Goal: Task Accomplishment & Management: Use online tool/utility

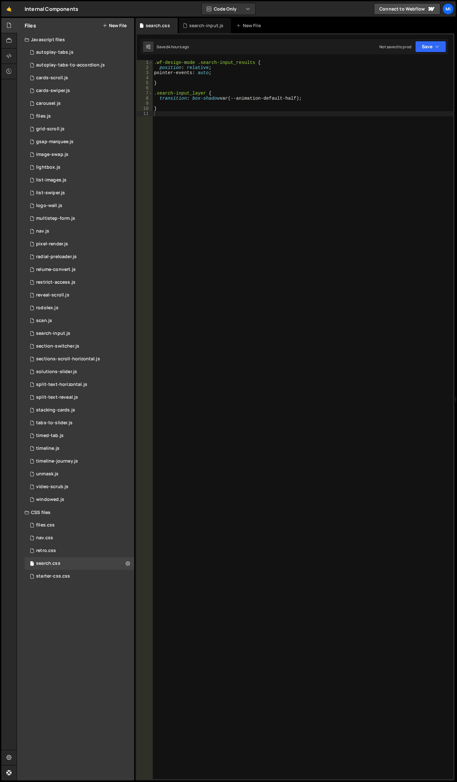
click at [310, 116] on div ".wf-design-mode .search-input_results { position : relative ; pointer-events : …" at bounding box center [303, 424] width 300 height 729
click at [78, 131] on div "0 grid-scroll.js 0" at bounding box center [80, 129] width 110 height 13
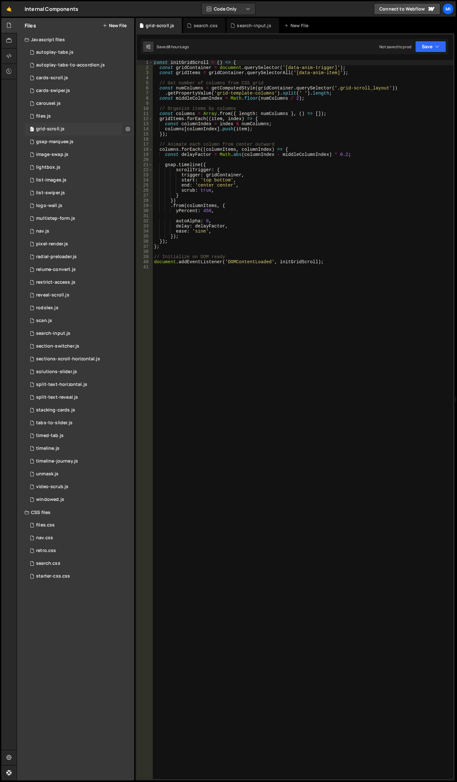
click at [131, 129] on button at bounding box center [127, 128] width 11 height 11
type input "grid-scroll"
radio input "true"
click at [115, 30] on div "Files New File" at bounding box center [75, 25] width 117 height 15
click at [116, 26] on button "New File" at bounding box center [115, 25] width 24 height 5
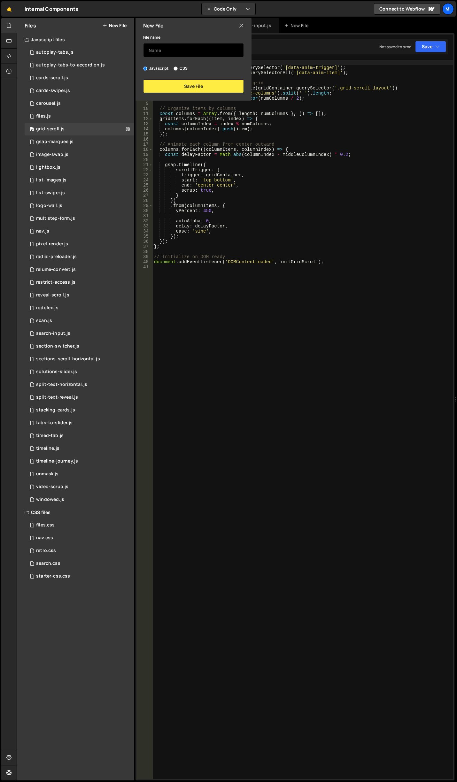
click at [171, 48] on input "text" at bounding box center [193, 50] width 101 height 14
type input "grid-scroll-v2"
click at [221, 95] on div "New File File name grid-scroll-v2 Javascript CSS Save File" at bounding box center [192, 59] width 117 height 83
click at [219, 88] on button "Save File" at bounding box center [193, 86] width 101 height 13
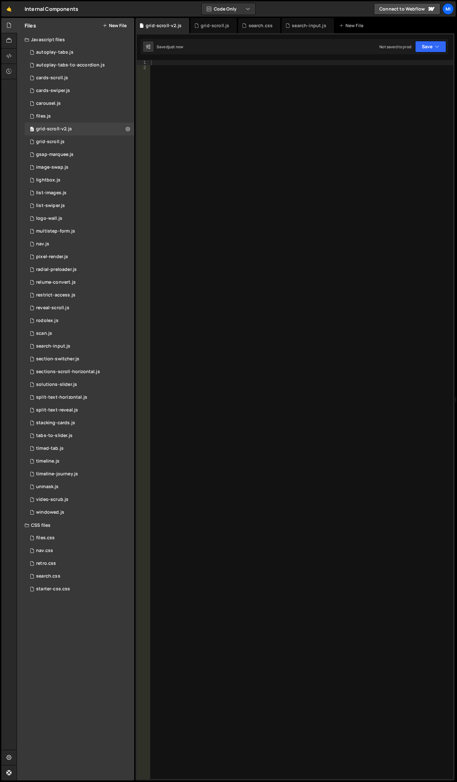
click at [210, 87] on div at bounding box center [301, 424] width 303 height 729
paste textarea "});"
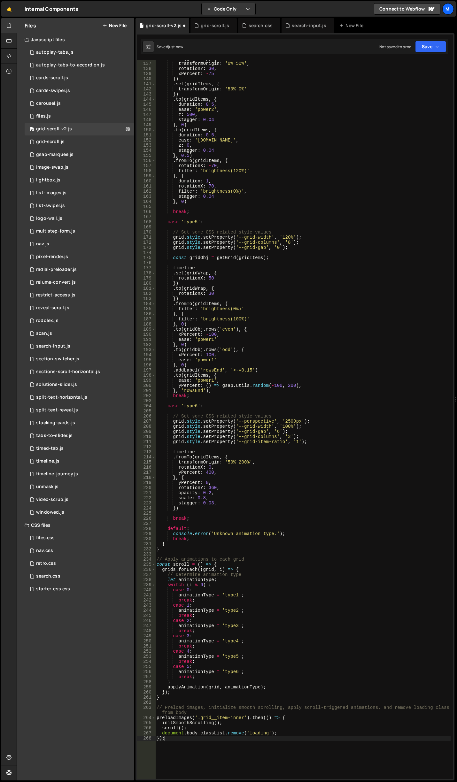
scroll to position [1013, 0]
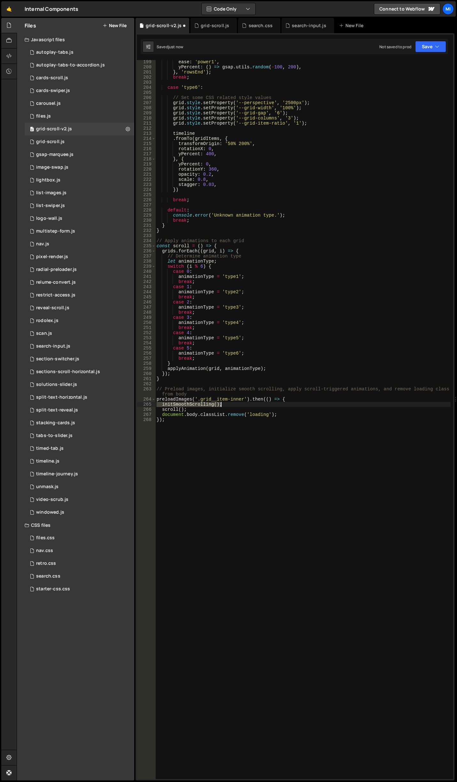
drag, startPoint x: 160, startPoint y: 405, endPoint x: 248, endPoint y: 404, distance: 88.1
click at [248, 404] on div "ease : 'power1' , yPercent : ( ) => gsap . utils . random ( - 100 , 200 ) , } ,…" at bounding box center [302, 423] width 295 height 729
type textarea "initSmoothScrolling();"
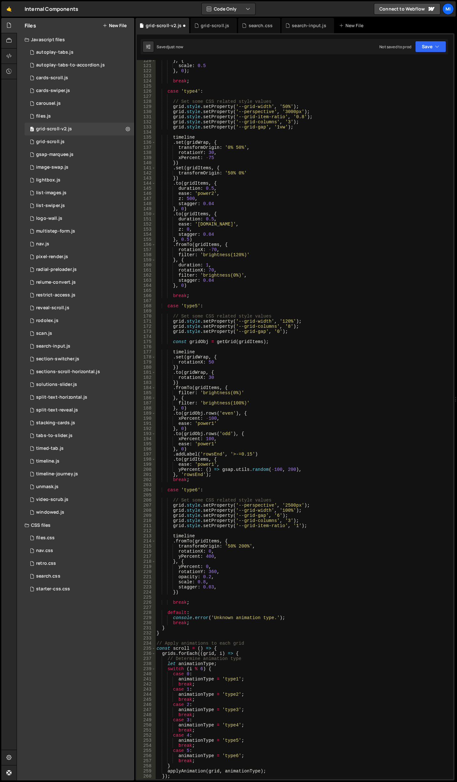
scroll to position [285, 0]
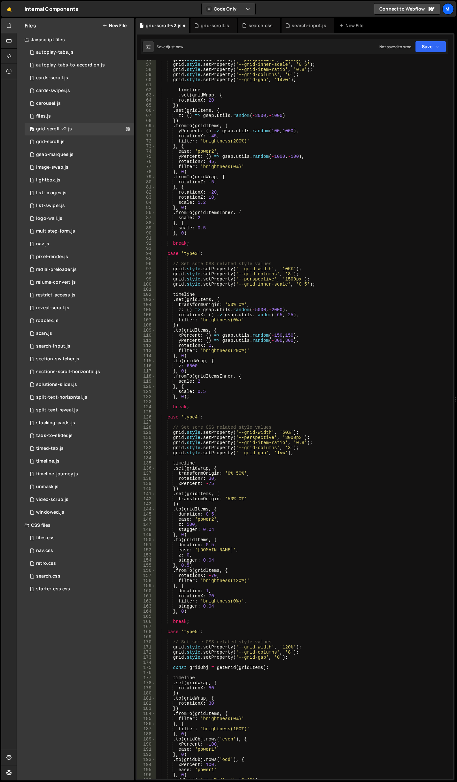
click at [256, 302] on div "grid . style . setProperty ( '--perspective' , '2000px' ) ; grid . style . setP…" at bounding box center [302, 421] width 295 height 729
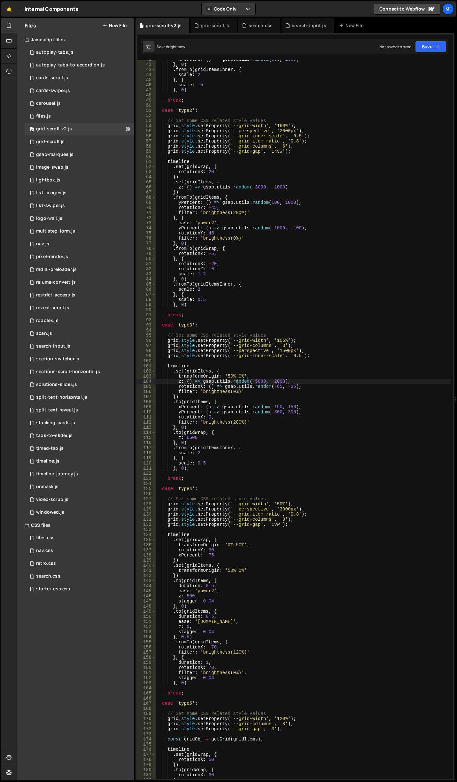
scroll to position [0, 0]
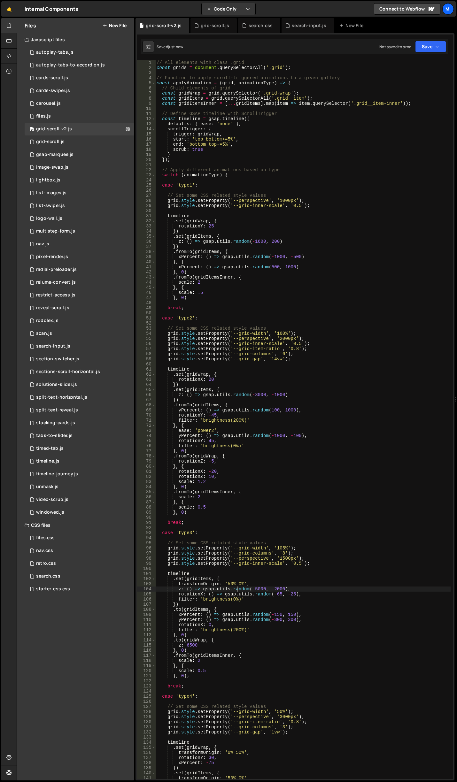
click at [241, 119] on div "// All elements with class .grid const grids = document . querySelectorAll ( '.…" at bounding box center [302, 424] width 295 height 729
type textarea "const timeline = gsap.timeline({"
click at [7, 54] on icon at bounding box center [8, 55] width 5 height 7
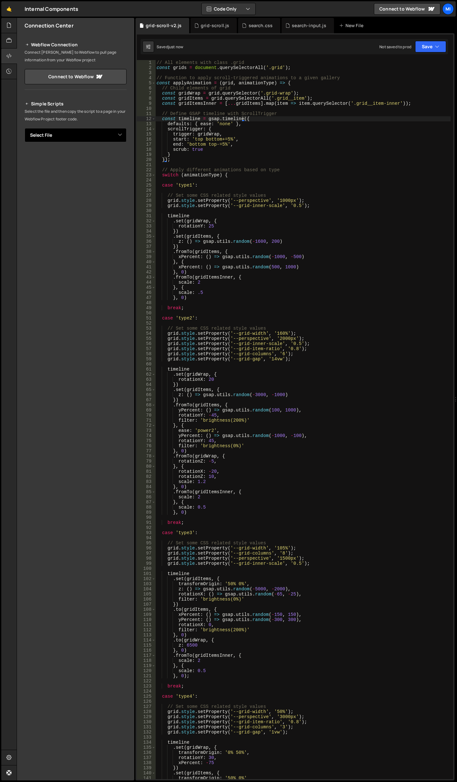
click at [77, 136] on select "Select File autoplay-tabs.js autoplay-tabs-to-accordion.js cards-scroll.js card…" at bounding box center [76, 135] width 102 height 14
select select "46942"
click at [25, 128] on select "Select File autoplay-tabs.js autoplay-tabs-to-accordion.js cards-scroll.js card…" at bounding box center [76, 135] width 102 height 14
click at [126, 159] on button "Button group with nested dropdown" at bounding box center [122, 156] width 9 height 13
click at [112, 167] on link "Copy Staging js" at bounding box center [99, 168] width 53 height 9
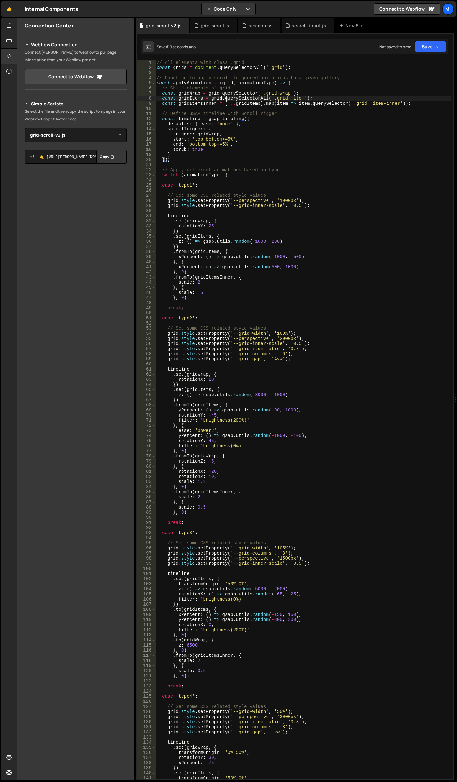
click at [227, 97] on div "// All elements with class .grid const grids = document . querySelectorAll ( '.…" at bounding box center [302, 424] width 295 height 729
drag, startPoint x: 264, startPoint y: 94, endPoint x: 286, endPoint y: 95, distance: 22.4
click at [286, 95] on div "// All elements with class .grid const grids = document . querySelectorAll ( '.…" at bounding box center [302, 424] width 295 height 729
paste textarea "scroll_layout"
click at [286, 87] on div "// All elements with class .grid const grids = document . querySelectorAll ( '.…" at bounding box center [302, 424] width 295 height 729
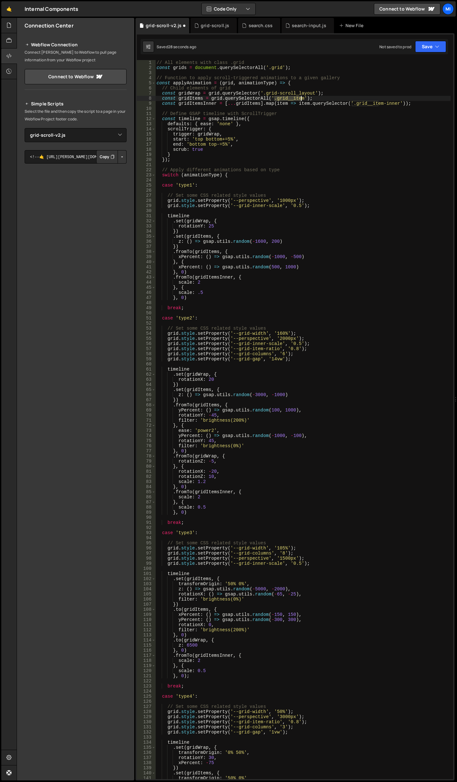
drag, startPoint x: 274, startPoint y: 98, endPoint x: 301, endPoint y: 97, distance: 26.5
click at [301, 97] on div "// All elements with class .grid const grids = document . querySelectorAll ( '.…" at bounding box center [302, 424] width 295 height 729
paste textarea "-scroll"
click at [337, 121] on div "// All elements with class .grid const grids = document . querySelectorAll ( '.…" at bounding box center [302, 424] width 295 height 729
drag, startPoint x: 352, startPoint y: 102, endPoint x: 394, endPoint y: 102, distance: 42.2
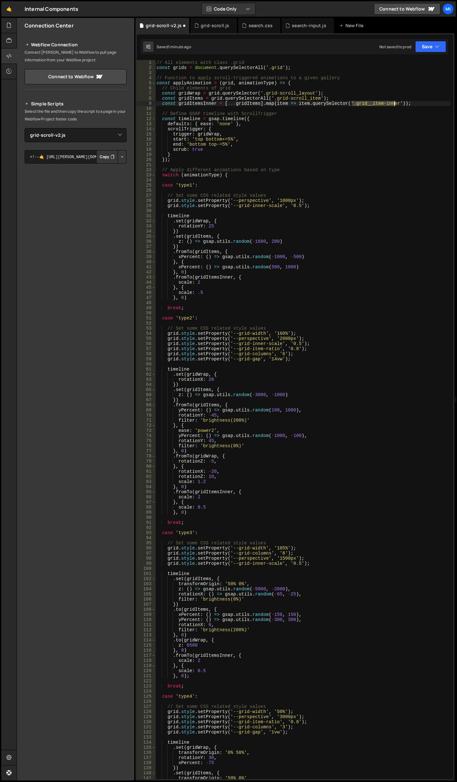
click at [394, 102] on div "// All elements with class .grid const grids = document . querySelectorAll ( '.…" at bounding box center [302, 424] width 295 height 729
paste textarea "-scroll_"
type textarea "const gridItemsInner = [...gridItems].map(item => item.querySelector('.grid-scr…"
click at [299, 190] on div "// All elements with class .grid const grids = document . querySelectorAll ( '.…" at bounding box center [302, 424] width 295 height 729
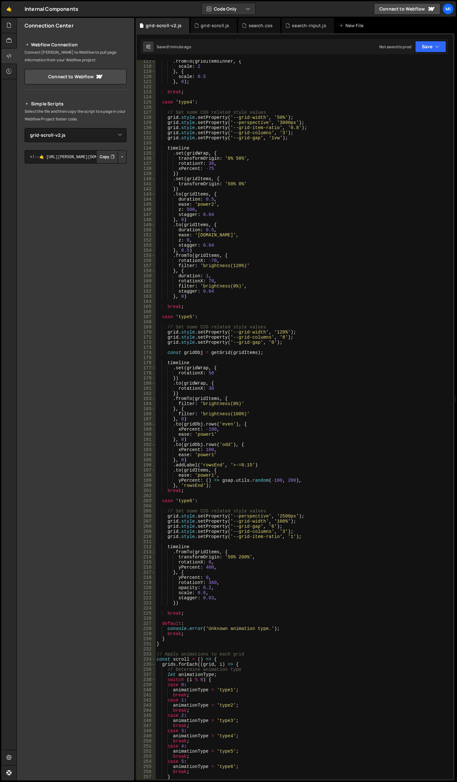
scroll to position [1013, 0]
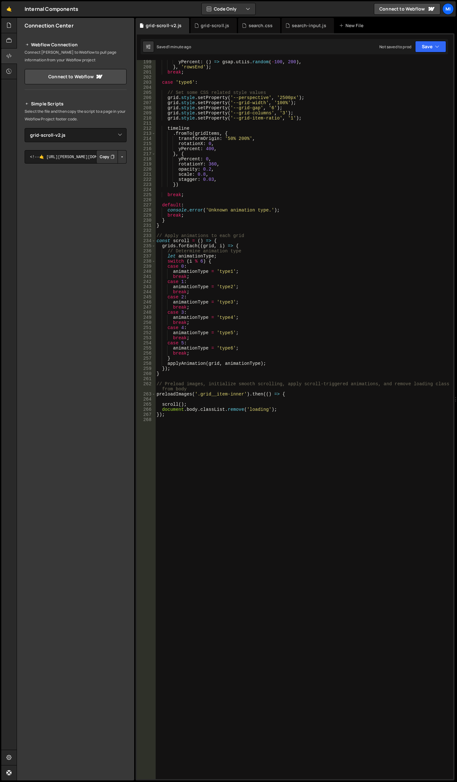
click at [219, 394] on div "yPercent : ( ) => gsap . utils . random ( - 100 , 200 ) , } , 'rowsEnd' ) ; bre…" at bounding box center [302, 423] width 295 height 729
type textarea "preloadImages('.grid__item-inner').then(() => {"
click at [249, 397] on div "yPercent : ( ) => gsap . utils . random ( - 100 , 200 ) , } , 'rowsEnd' ) ; bre…" at bounding box center [302, 419] width 295 height 719
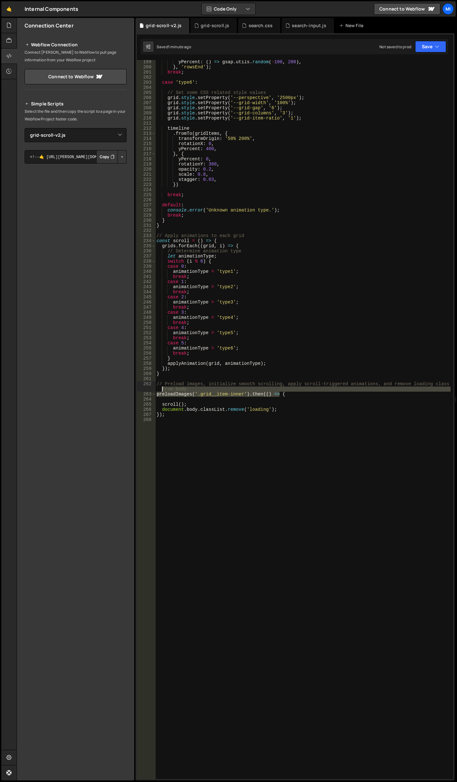
drag, startPoint x: 279, startPoint y: 394, endPoint x: 62, endPoint y: 390, distance: 217.5
click at [62, 390] on div "Files New File Javascript files 0 autoplay-tabs.js 0 0 autoplay-tabs-to-accordi…" at bounding box center [237, 399] width 440 height 763
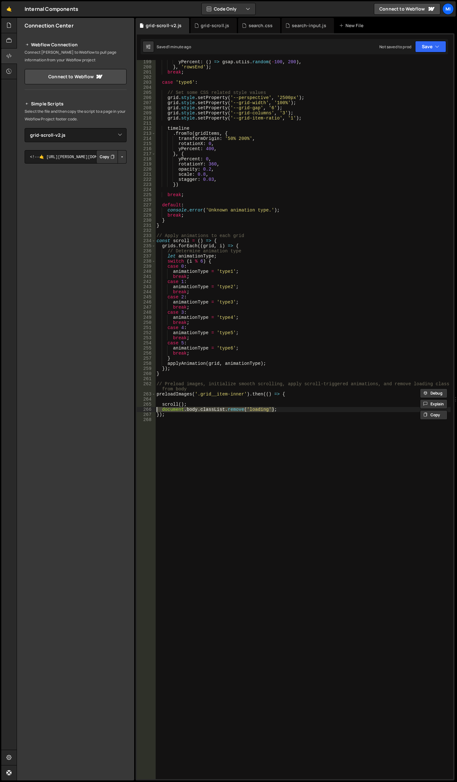
drag, startPoint x: 286, startPoint y: 409, endPoint x: 155, endPoint y: 409, distance: 131.3
click at [155, 409] on div "// Preload images, initialize smooth scrolling, apply scroll-triggered animatio…" at bounding box center [295, 419] width 316 height 719
type textarea "document.body.classList.remove('loading');"
drag, startPoint x: 165, startPoint y: 417, endPoint x: 140, endPoint y: 415, distance: 25.4
click at [140, 415] on div "199 200 201 202 203 204 205 206 207 208 209 210 211 212 213 214 215 216 217 218…" at bounding box center [295, 419] width 316 height 719
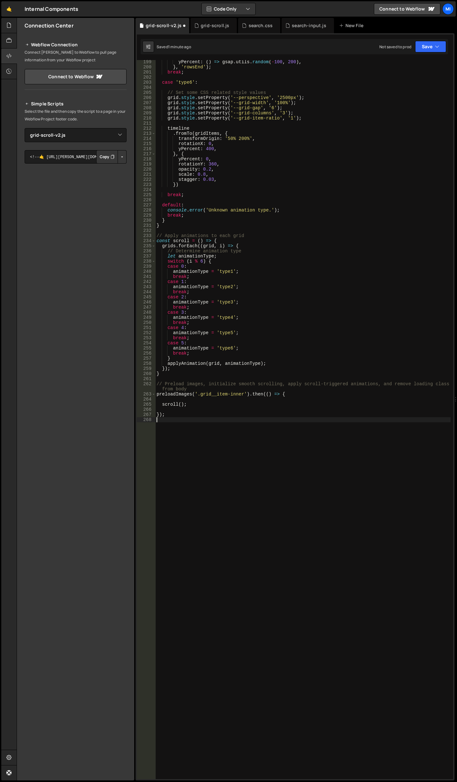
type textarea "});"
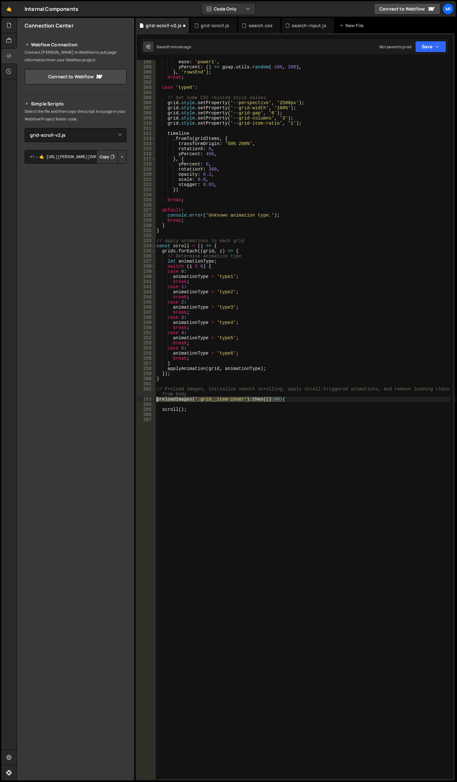
drag, startPoint x: 287, startPoint y: 399, endPoint x: 124, endPoint y: 399, distance: 163.5
click at [124, 399] on div "Files New File Javascript files 0 autoplay-tabs.js 0 0 autoplay-tabs-to-accordi…" at bounding box center [237, 399] width 440 height 763
type textarea "preloadImages('.grid__item-inner').then(() => {"
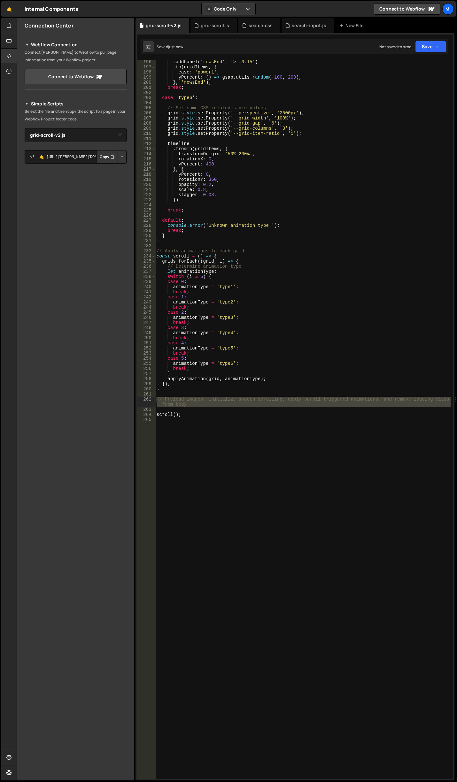
drag, startPoint x: 188, startPoint y: 412, endPoint x: 131, endPoint y: 400, distance: 57.7
click at [131, 400] on div "Files New File Javascript files 0 autoplay-tabs.js 0 0 autoplay-tabs-to-accordi…" at bounding box center [237, 399] width 440 height 763
type textarea "// Preload images, initialize smooth scrolling, apply scroll-triggered animatio…"
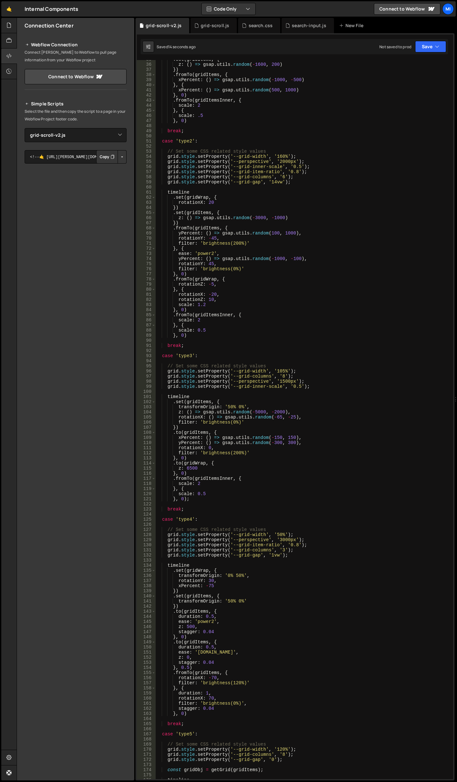
scroll to position [0, 0]
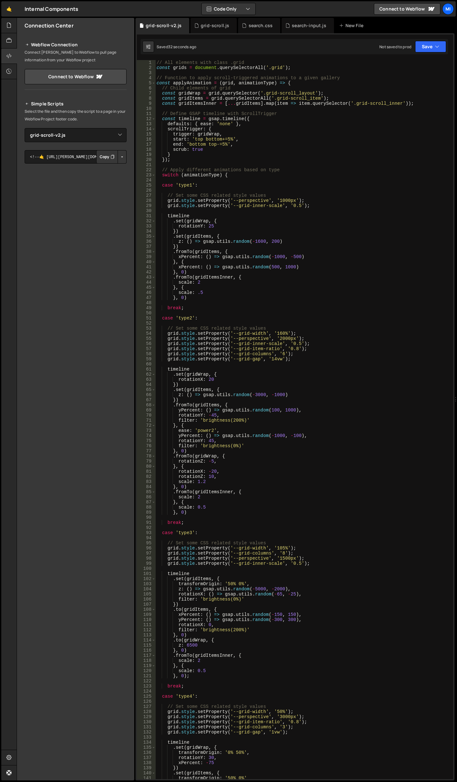
click at [321, 129] on div "// All elements with class .grid const grids = document . querySelectorAll ( '.…" at bounding box center [302, 424] width 295 height 729
click at [253, 140] on div "// All elements with class .grid const grids = document . querySelectorAll ( '.…" at bounding box center [302, 424] width 295 height 729
drag, startPoint x: 232, startPoint y: 201, endPoint x: 295, endPoint y: 202, distance: 62.9
click at [295, 202] on div "// All elements with class .grid const grids = document . querySelectorAll ( '.…" at bounding box center [302, 424] width 295 height 729
drag, startPoint x: 269, startPoint y: 65, endPoint x: 277, endPoint y: 65, distance: 8.0
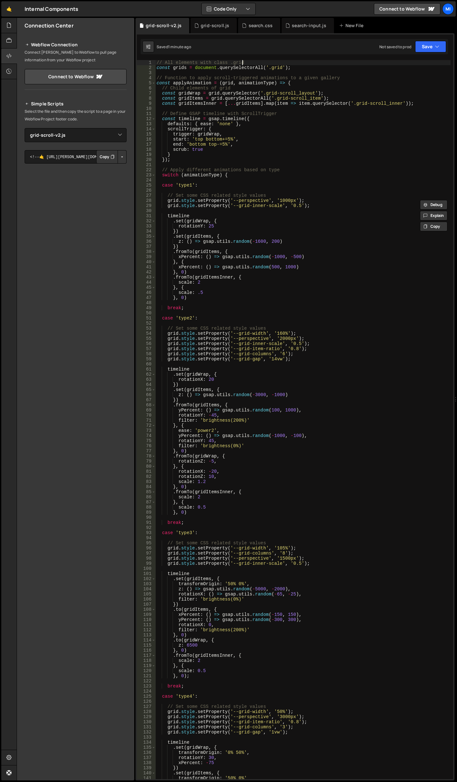
click at [277, 65] on div "// All elements with class .grid const grids = document . querySelectorAll ( '.…" at bounding box center [302, 424] width 295 height 729
drag, startPoint x: 269, startPoint y: 68, endPoint x: 280, endPoint y: 68, distance: 10.9
click at [280, 68] on div "// All elements with class .grid const grids = document . querySelectorAll ( '.…" at bounding box center [302, 424] width 295 height 729
paste textarea "-scroll"
click at [249, 202] on div "// All elements with class .grid const grids = document . querySelectorAll ( '.…" at bounding box center [302, 424] width 295 height 729
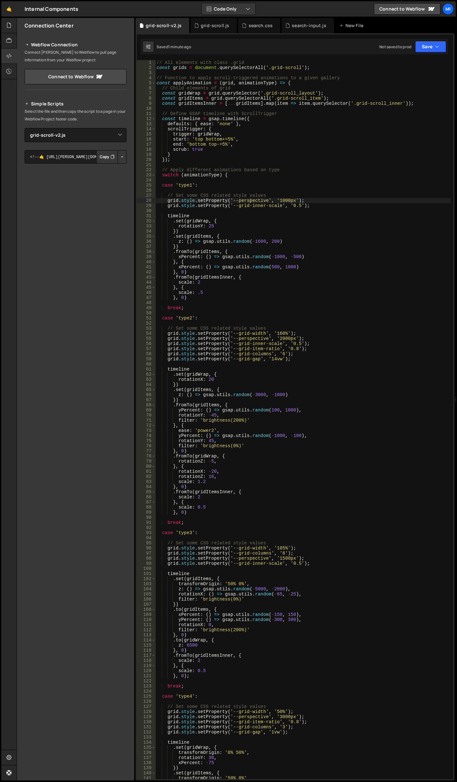
click at [264, 219] on div "// All elements with class .grid const grids = document . querySelectorAll ( '.…" at bounding box center [302, 424] width 295 height 729
click at [300, 152] on div "// All elements with class .grid const grids = document . querySelectorAll ( '.…" at bounding box center [302, 424] width 295 height 729
type textarea "}"
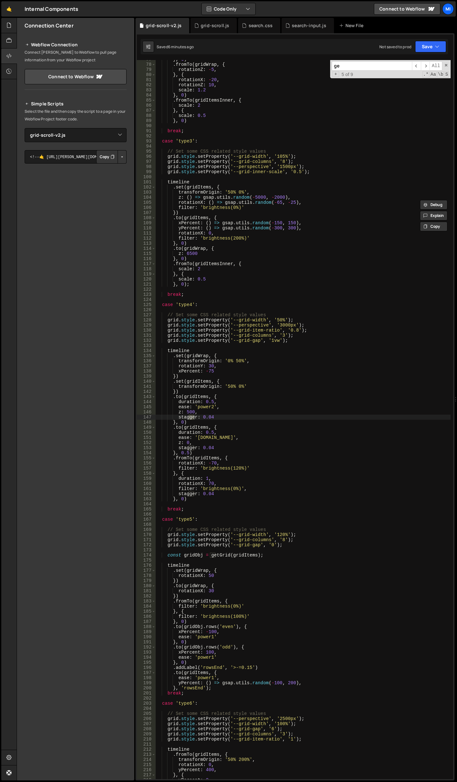
scroll to position [392, 0]
type input "getGrid"
type textarea "const gridObj = getGrid(gridItems);"
click at [276, 556] on div "} , 0 ) . fromTo ( gridWrap , { rotationZ : - 5 , } , { rotationX : - 20 , rota…" at bounding box center [302, 421] width 295 height 729
drag, startPoint x: 216, startPoint y: 556, endPoint x: 141, endPoint y: 556, distance: 74.4
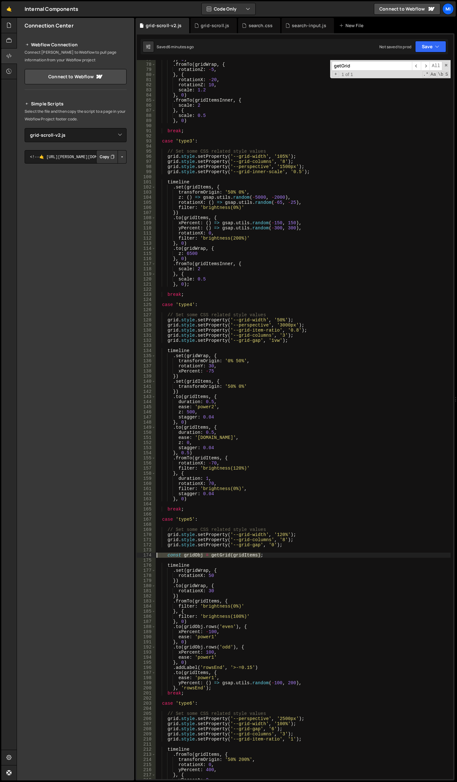
click at [141, 556] on div "const gridObj = getGrid(gridItems); 77 78 79 80 81 82 83 84 85 86 87 88 89 90 9…" at bounding box center [295, 419] width 316 height 719
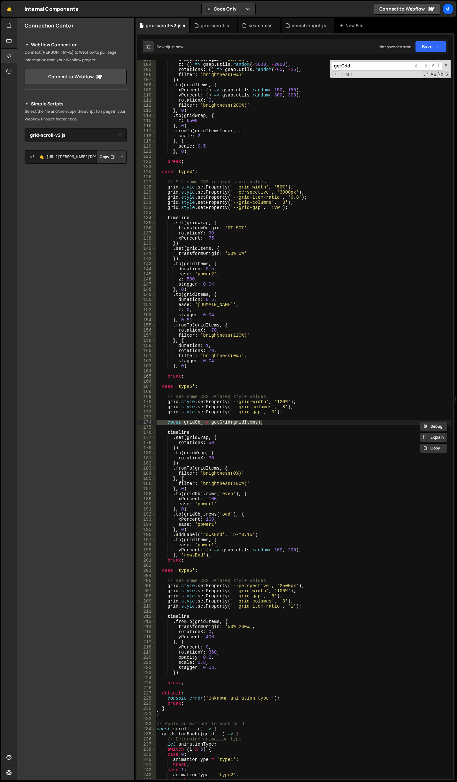
scroll to position [525, 0]
click at [262, 465] on div "transformOrigin : '50% 0%' , z : ( ) => gsap . utils . random ( - 5000 , - 2000…" at bounding box center [302, 421] width 295 height 729
click at [303, 333] on div "transformOrigin : '50% 0%' , z : ( ) => gsap . utils . random ( - 5000 , - 2000…" at bounding box center [302, 421] width 295 height 729
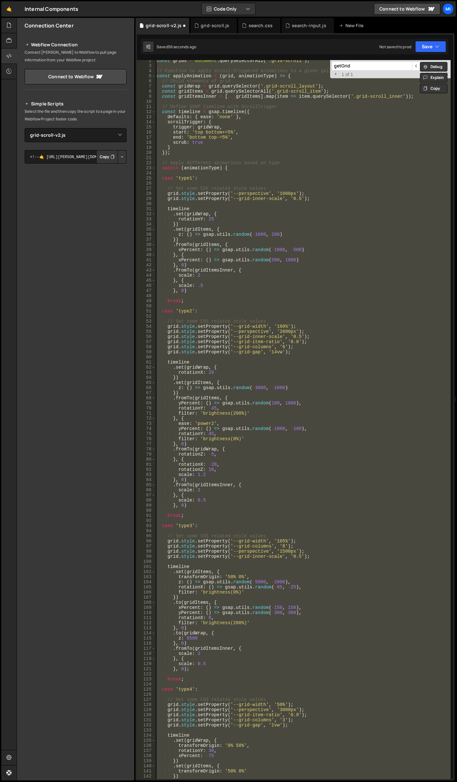
scroll to position [0, 0]
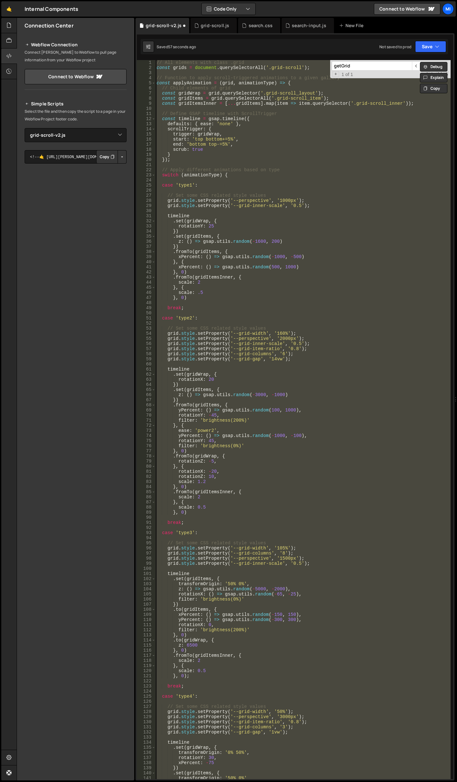
click at [171, 65] on div "// All elements with class .grid const grids = document . querySelectorAll ( '.…" at bounding box center [302, 419] width 295 height 719
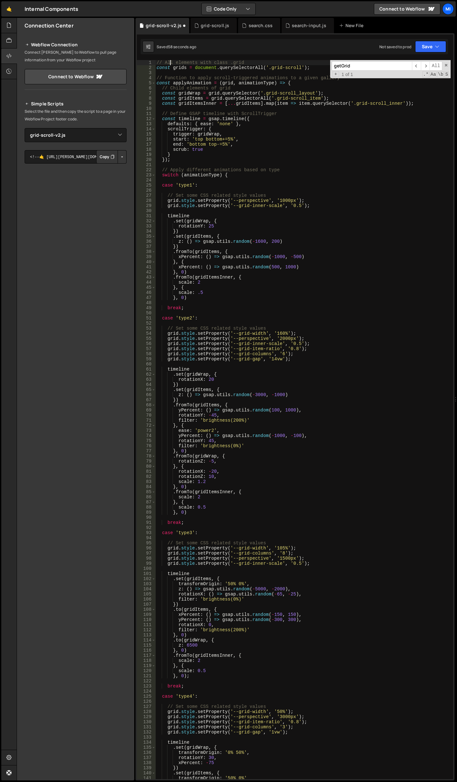
click at [160, 64] on div "// All elements with class .grid const grids = document . querySelectorAll ( '.…" at bounding box center [302, 424] width 295 height 729
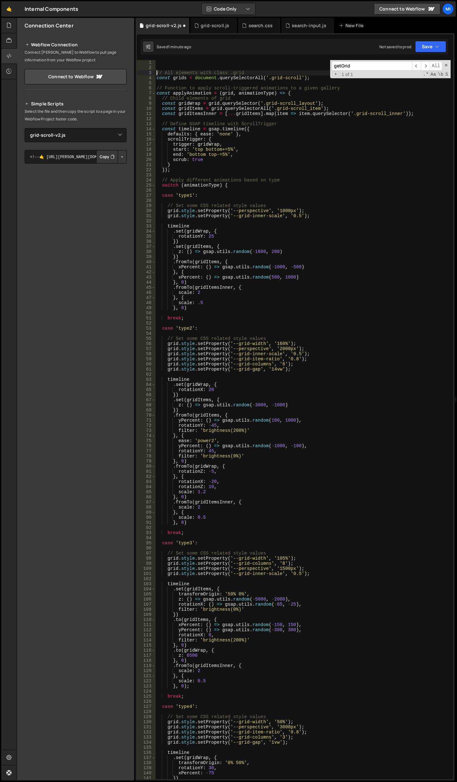
type textarea "// All elements with class .grid"
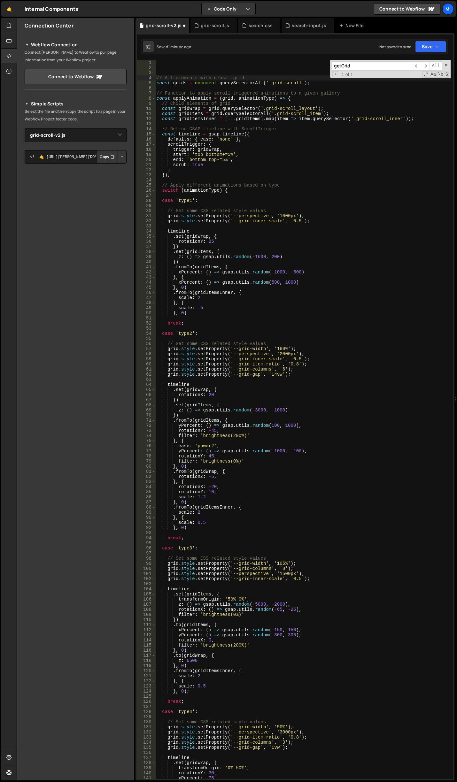
click at [179, 57] on div "const searchComponent = "[data-search-component]"; 1 2 3 4 5 6 7 8 9 10 11 12 1…" at bounding box center [294, 406] width 319 height 747
click at [181, 64] on div "// All elements with class .grid const grids = document . querySelectorAll ( '.…" at bounding box center [302, 424] width 295 height 729
paste textarea "};"
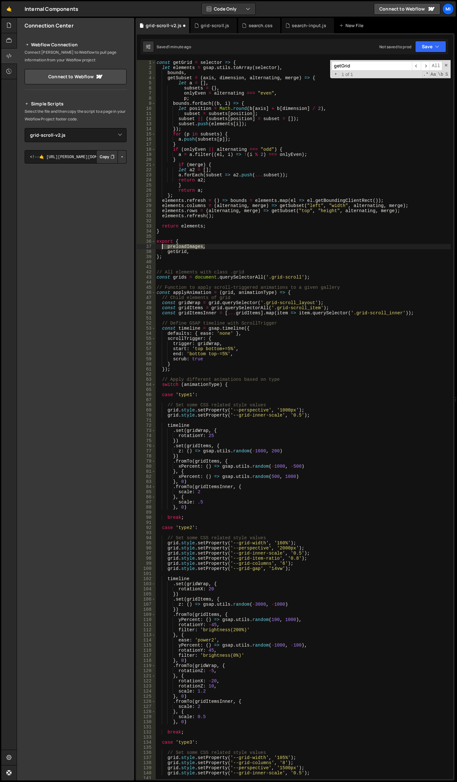
drag, startPoint x: 210, startPoint y: 245, endPoint x: 162, endPoint y: 246, distance: 48.9
click at [162, 246] on div "const getGrid = selector => { let elements = gsap . utils . toArray ( selector …" at bounding box center [302, 424] width 295 height 729
type textarea "preloadImages,"
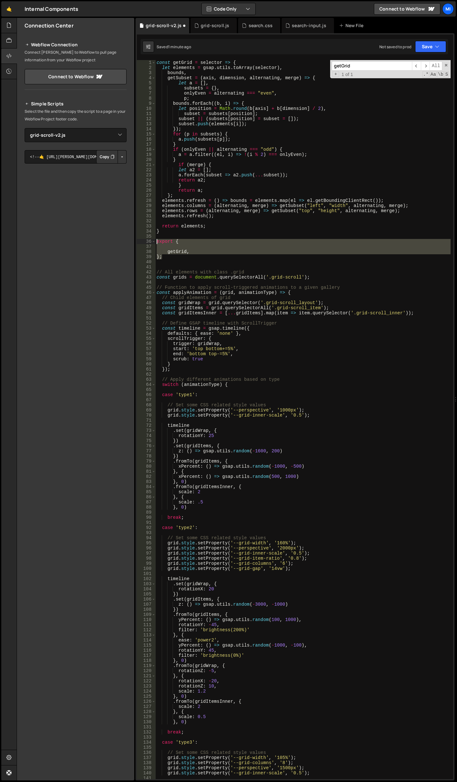
drag, startPoint x: 179, startPoint y: 257, endPoint x: 151, endPoint y: 242, distance: 32.0
click at [151, 242] on div "1 2 3 4 5 6 7 8 9 10 11 12 13 14 15 16 17 18 19 20 21 22 23 24 25 26 27 28 29 3…" at bounding box center [295, 419] width 316 height 719
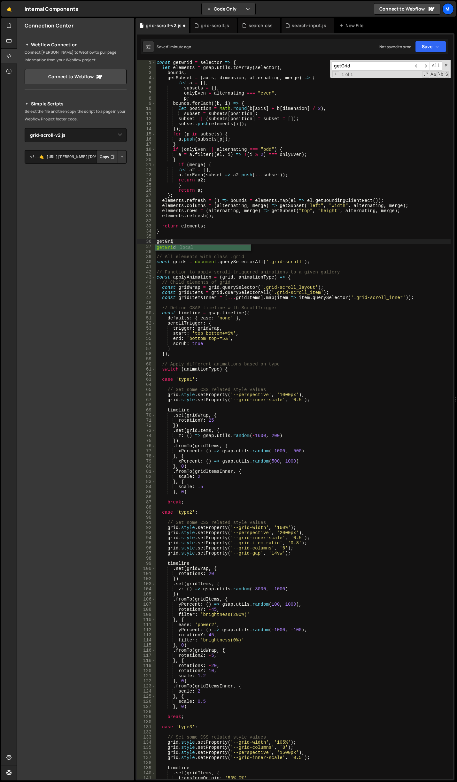
type textarea "getGrid"
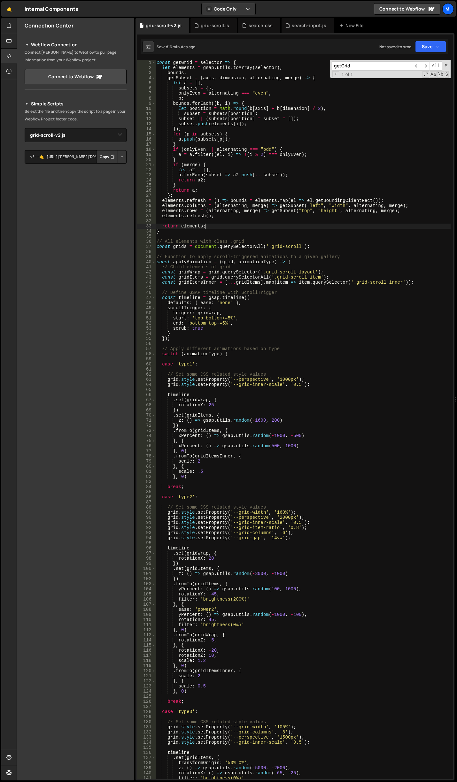
click at [351, 226] on div "const getGrid = selector => { let elements = gsap . utils . toArray ( selector …" at bounding box center [302, 424] width 295 height 729
click at [315, 206] on div "const getGrid = selector => { let elements = gsap . utils . toArray ( selector …" at bounding box center [302, 424] width 295 height 729
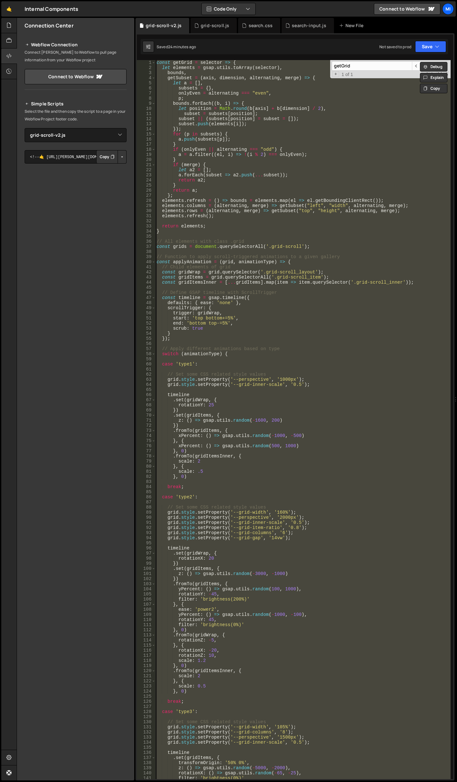
click at [329, 395] on div "const getGrid = selector => { let elements = gsap . utils . toArray ( selector …" at bounding box center [302, 419] width 295 height 719
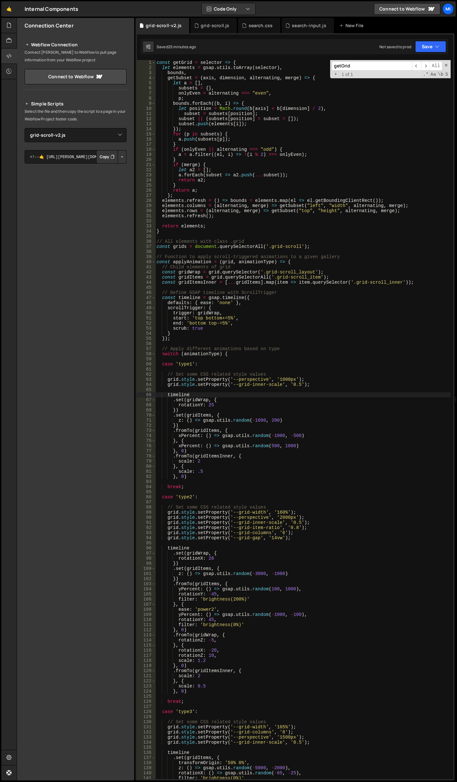
click at [224, 331] on div "const getGrid = selector => { let elements = gsap . utils . toArray ( selector …" at bounding box center [302, 424] width 295 height 729
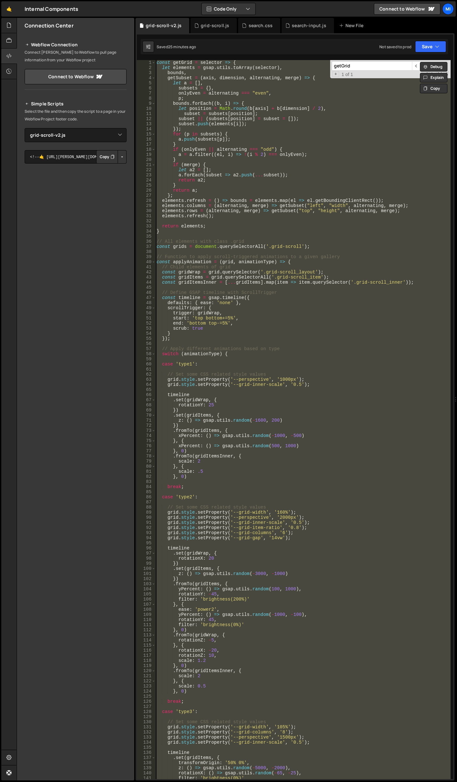
click at [204, 170] on div "const getGrid = selector => { let elements = gsap . utils . toArray ( selector …" at bounding box center [302, 419] width 295 height 719
type textarea "let a2 = [];"
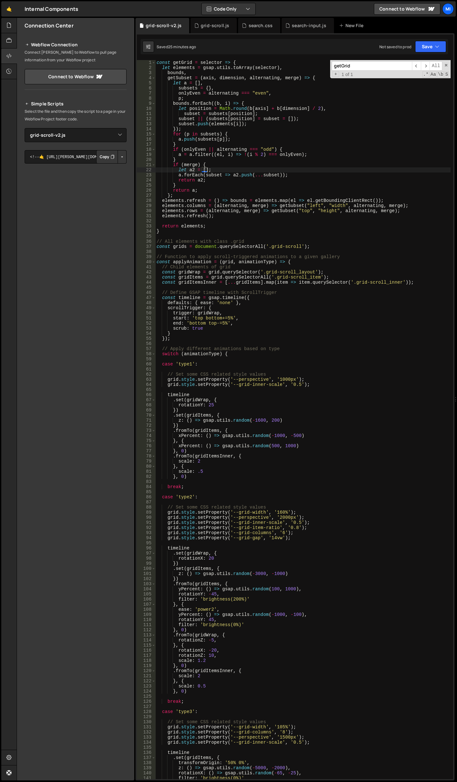
click at [447, 68] on div "getGrid ​ ​ All Replace All + 1 of 1 .* Aa \b S" at bounding box center [390, 69] width 120 height 18
click at [447, 65] on span at bounding box center [446, 65] width 4 height 4
click at [328, 251] on div "const getGrid = selector => { let elements = gsap . utils . toArray ( selector …" at bounding box center [302, 424] width 295 height 729
drag, startPoint x: 270, startPoint y: 245, endPoint x: 295, endPoint y: 248, distance: 25.4
click at [295, 248] on div "const getGrid = selector => { let elements = gsap . utils . toArray ( selector …" at bounding box center [302, 424] width 295 height 729
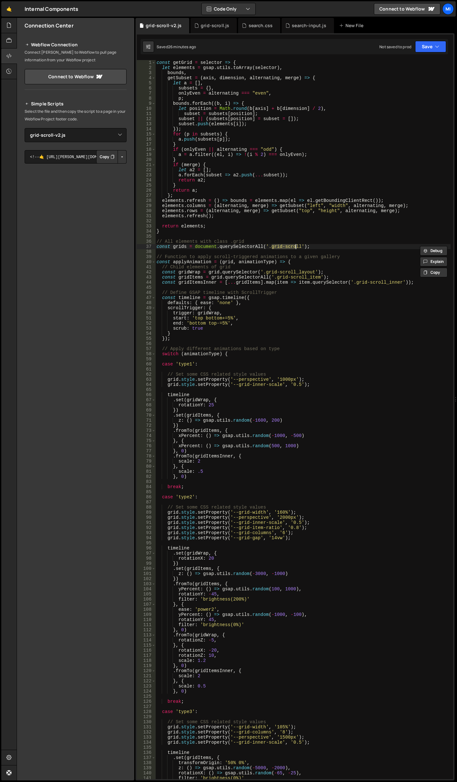
click at [307, 270] on div "const getGrid = selector => { let elements = gsap . utils . toArray ( selector …" at bounding box center [302, 424] width 295 height 729
drag, startPoint x: 264, startPoint y: 272, endPoint x: 276, endPoint y: 272, distance: 11.2
click at [276, 272] on div "const getGrid = selector => { let elements = gsap . utils . toArray ( selector …" at bounding box center [302, 424] width 295 height 729
drag, startPoint x: 267, startPoint y: 246, endPoint x: 290, endPoint y: 245, distance: 22.7
click at [290, 245] on div "const getGrid = selector => { let elements = gsap . utils . toArray ( selector …" at bounding box center [302, 424] width 295 height 729
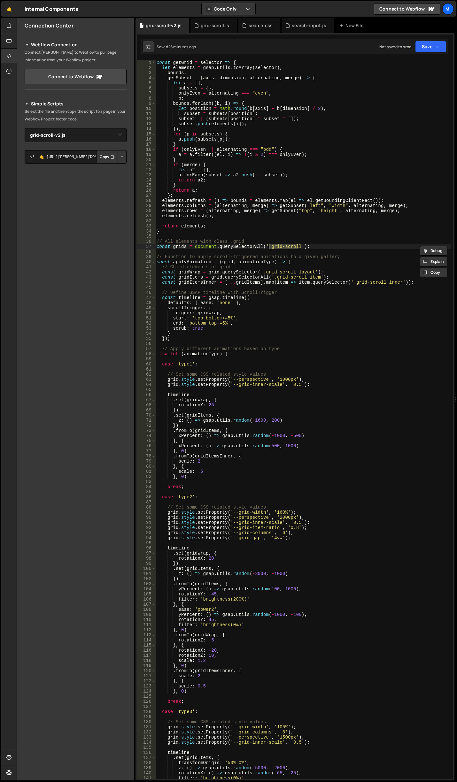
drag, startPoint x: 298, startPoint y: 245, endPoint x: 268, endPoint y: 246, distance: 30.7
click at [268, 246] on div "const getGrid = selector => { let elements = gsap . utils . toArray ( selector …" at bounding box center [302, 424] width 295 height 729
click at [226, 149] on div "const getGrid = selector => { let elements = gsap . utils . toArray ( selector …" at bounding box center [302, 424] width 295 height 729
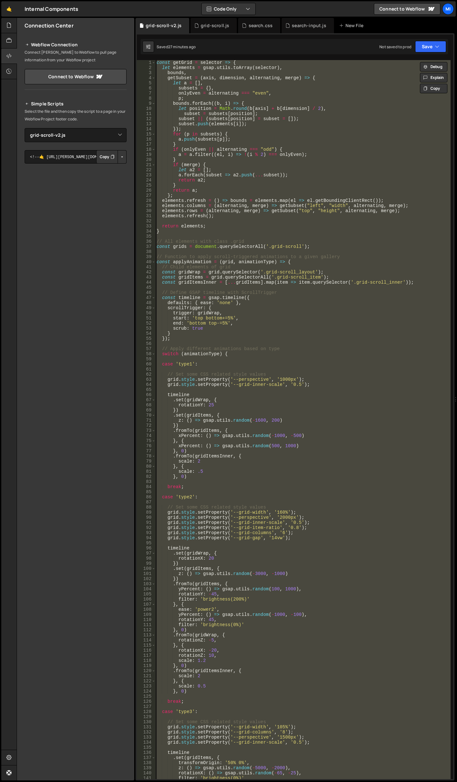
paste textarea "}"
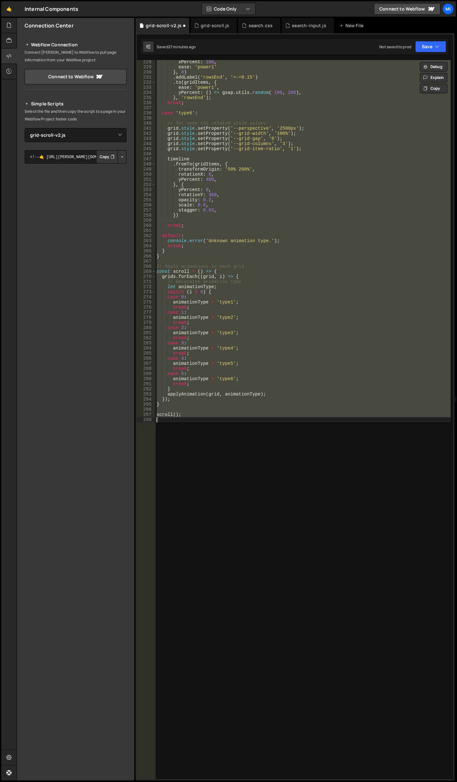
scroll to position [1161, 0]
click at [261, 192] on div "xPercent : 100 , ease : 'power1' } , 0 ) . addLabel ( 'rowsEnd' , '>-=0.15' ) .…" at bounding box center [302, 419] width 295 height 719
paste textarea "document.addEventListener('DOMContentLoaded', initGridAnimationController);"
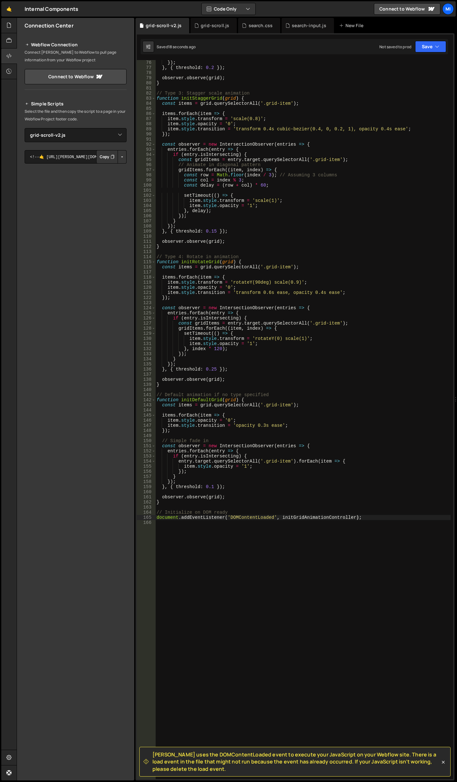
scroll to position [402, 0]
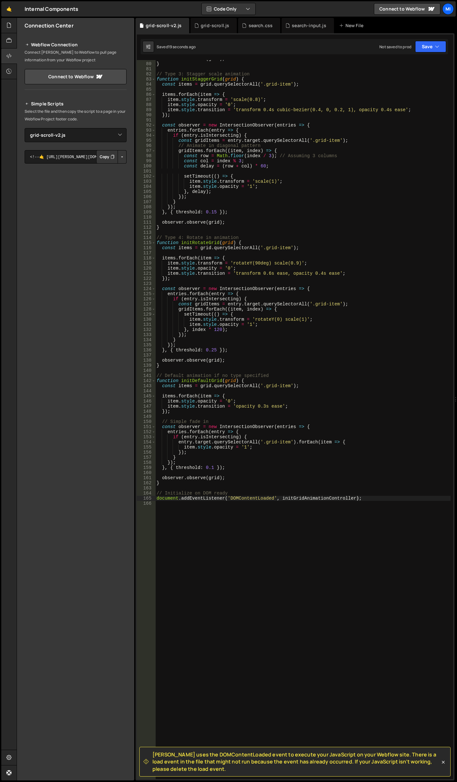
click at [243, 198] on div "observer . observe ( grid ) ; } // Type 3: Stagger scale animation function ini…" at bounding box center [302, 420] width 295 height 729
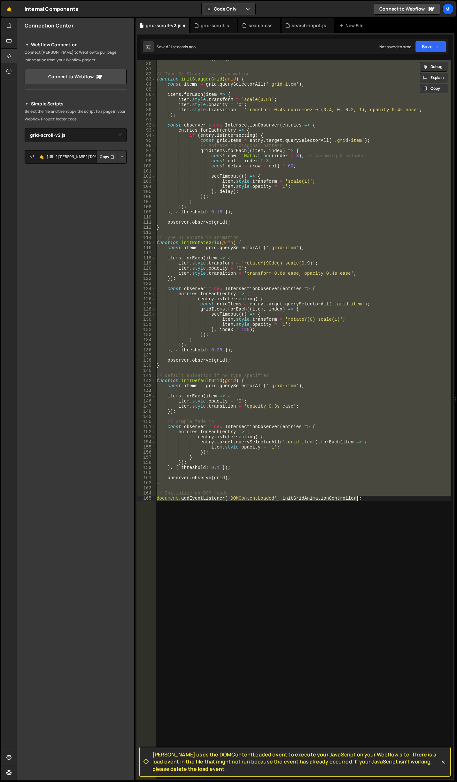
type textarea "scroll();"
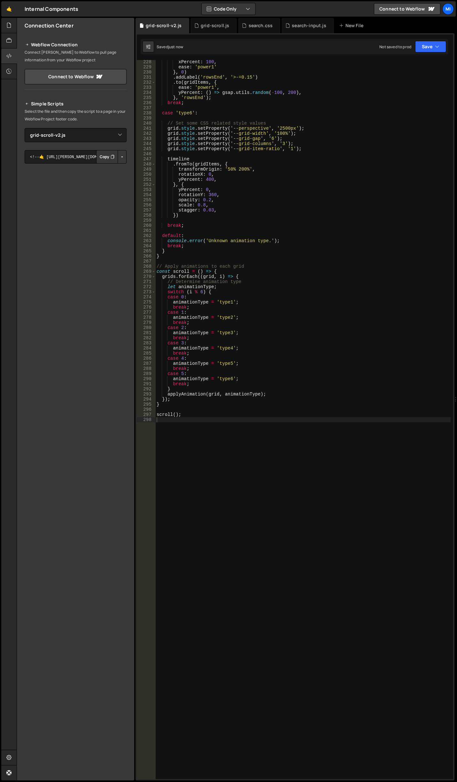
click at [259, 144] on div "xPercent : 100 , ease : 'power1' } , 0 ) . addLabel ( 'rowsEnd' , '>-=0.15' ) .…" at bounding box center [302, 423] width 295 height 729
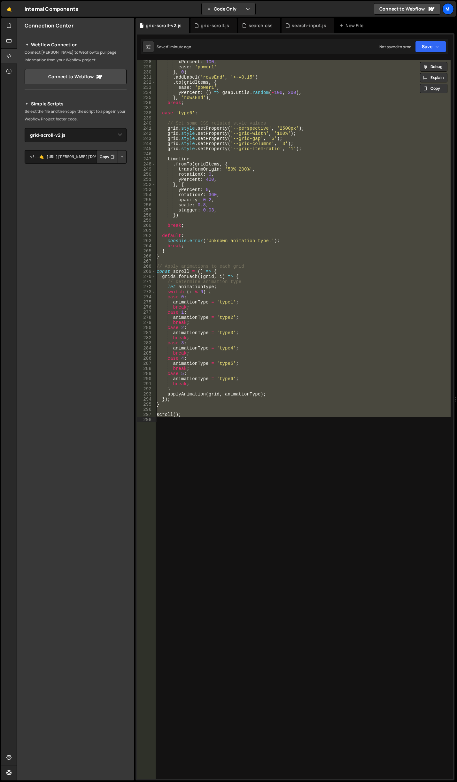
click at [329, 251] on div "xPercent : 100 , ease : 'power1' } , 0 ) . addLabel ( 'rowsEnd' , '>-=0.15' ) .…" at bounding box center [302, 419] width 295 height 719
paste textarea "initAllGridAnimations();"
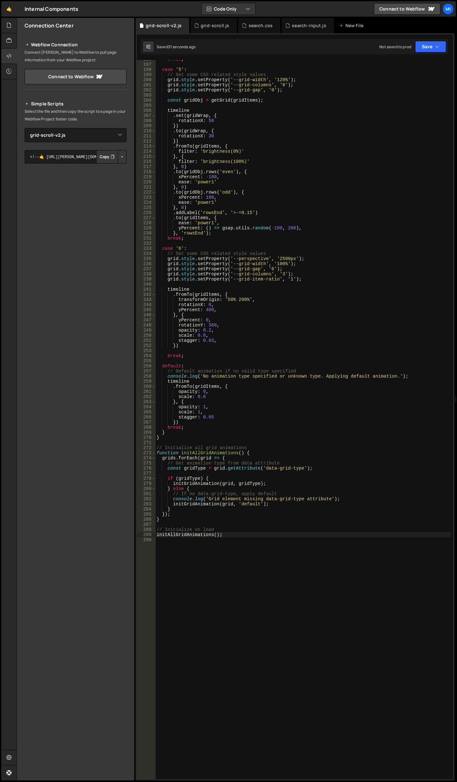
scroll to position [1000, 0]
click at [279, 321] on div "break ; case '5' : // Set some CSS related style values grid . style . setPrope…" at bounding box center [302, 421] width 295 height 729
click at [215, 326] on div "break ; case '5' : // Set some CSS related style values grid . style . setPrope…" at bounding box center [302, 421] width 295 height 729
click at [200, 330] on div "break ; case '5' : // Set some CSS related style values grid . style . setPrope…" at bounding box center [302, 421] width 295 height 729
click at [201, 330] on div "break ; case '5' : // Set some CSS related style values grid . style . setPrope…" at bounding box center [302, 421] width 295 height 729
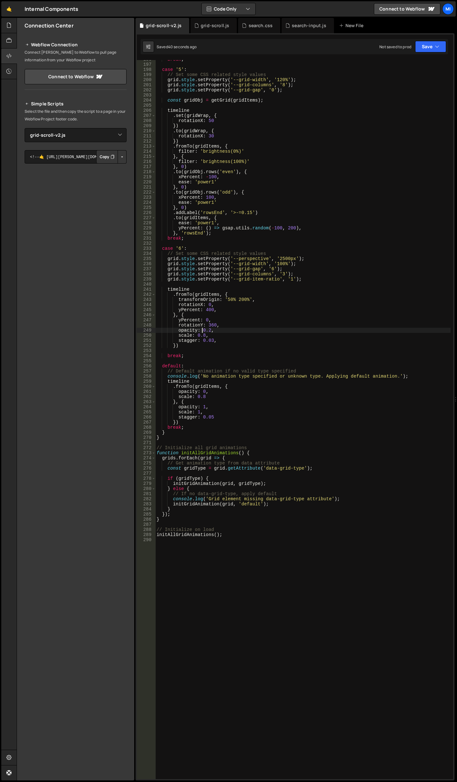
click at [201, 330] on div "break ; case '5' : // Set some CSS related style values grid . style . setPrope…" at bounding box center [302, 421] width 295 height 729
drag, startPoint x: 203, startPoint y: 330, endPoint x: 210, endPoint y: 330, distance: 7.4
click at [210, 330] on div "break ; case '5' : // Set some CSS related style values grid . style . setPrope…" at bounding box center [302, 421] width 295 height 729
click at [210, 330] on div "break ; case '5' : // Set some CSS related style values grid . style . setPrope…" at bounding box center [302, 419] width 295 height 719
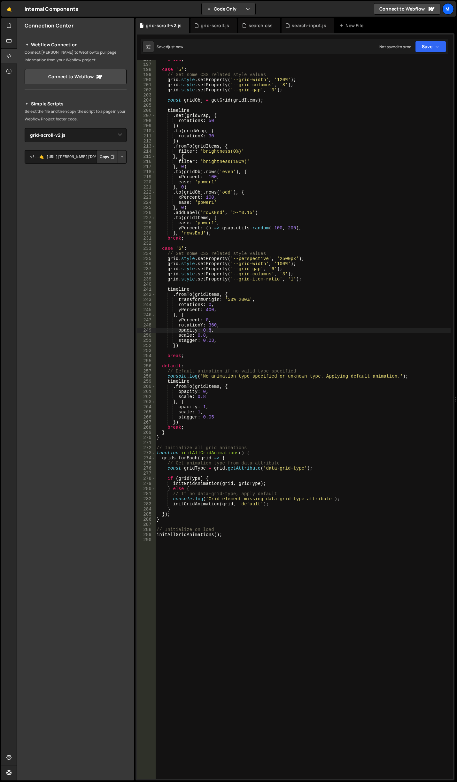
click at [225, 348] on div "break ; case '5' : // Set some CSS related style values grid . style . setPrope…" at bounding box center [302, 421] width 295 height 729
drag, startPoint x: 202, startPoint y: 331, endPoint x: 210, endPoint y: 330, distance: 8.7
click at [210, 330] on div "break ; case '5' : // Set some CSS related style values grid . style . setPrope…" at bounding box center [302, 421] width 295 height 729
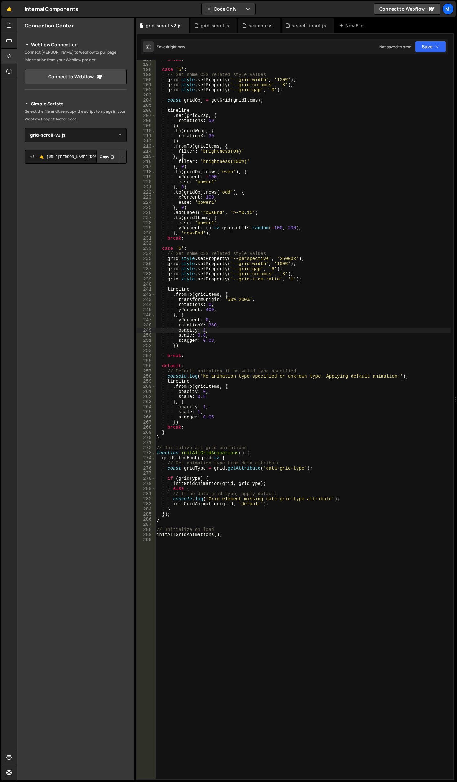
type textarea "opacity: 1,"
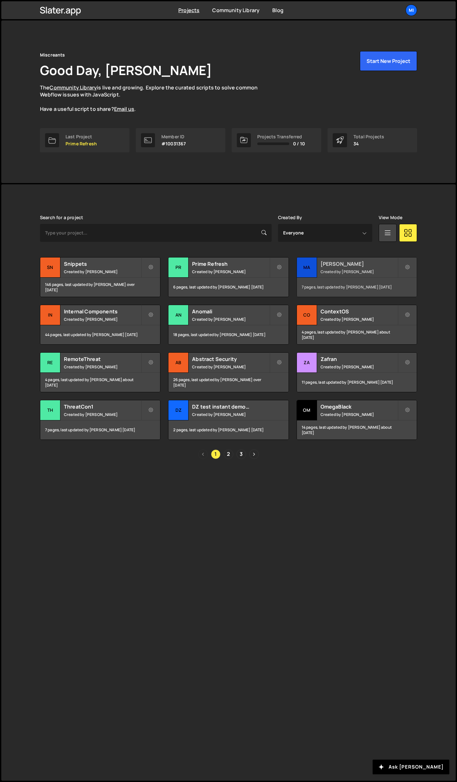
click at [372, 259] on div "Mallory Created by Jarek Kowalczyk" at bounding box center [357, 267] width 120 height 20
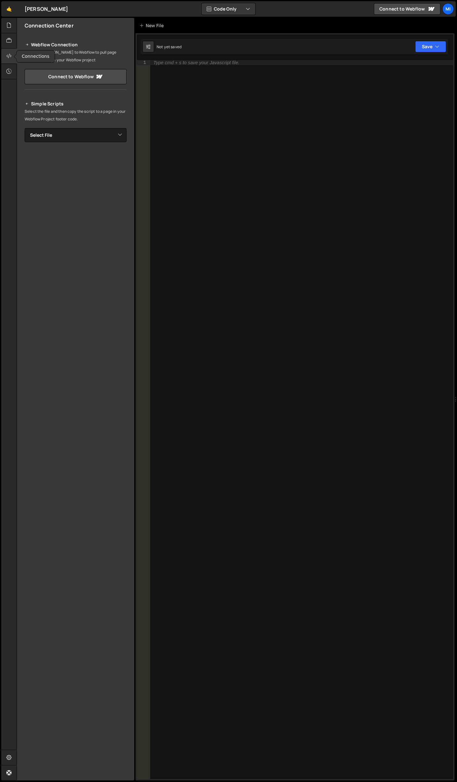
click at [10, 55] on icon at bounding box center [8, 55] width 5 height 7
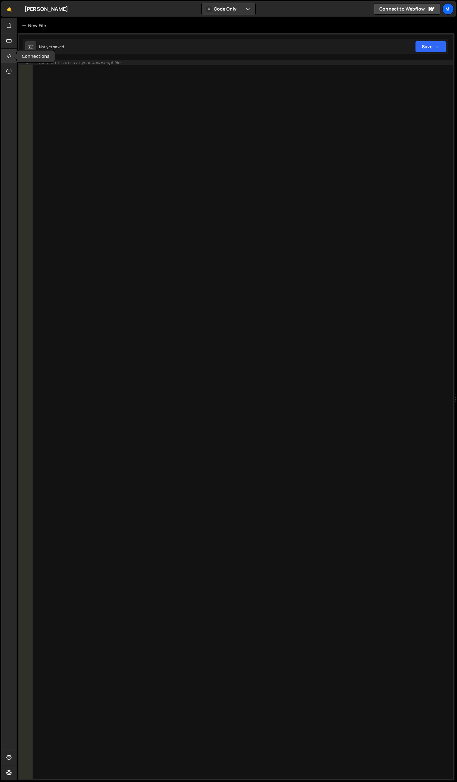
click at [10, 55] on icon at bounding box center [8, 55] width 5 height 7
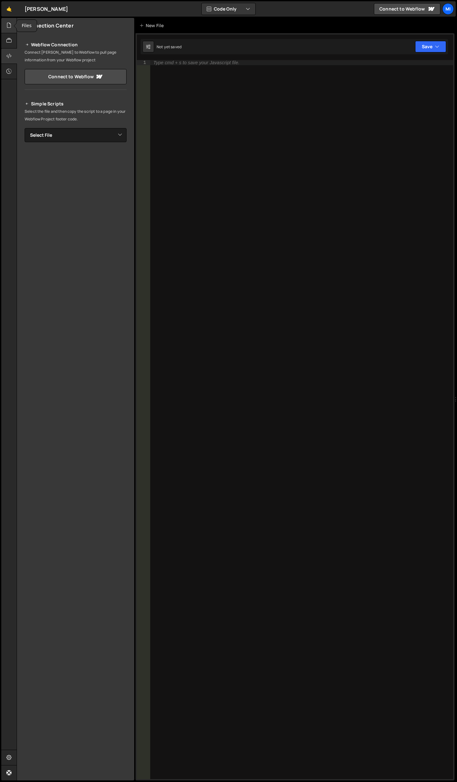
click at [10, 29] on div at bounding box center [9, 25] width 16 height 15
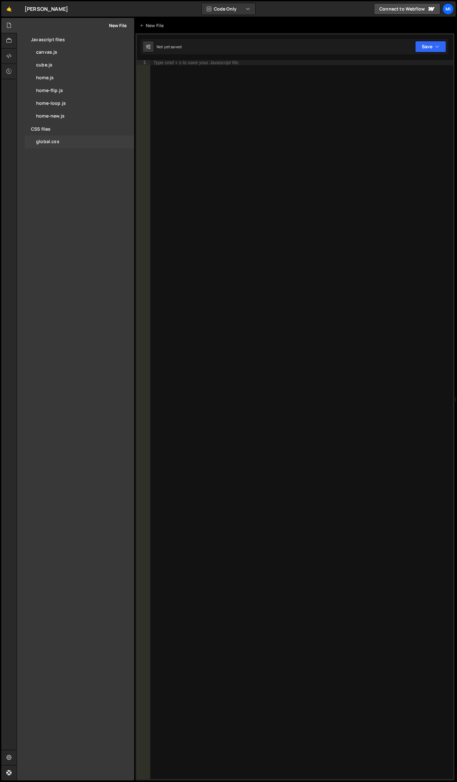
click at [52, 139] on div "global.css 0" at bounding box center [80, 141] width 110 height 13
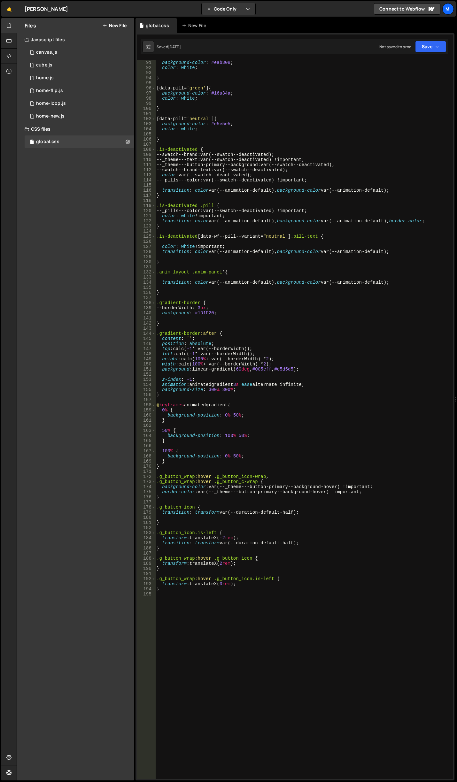
scroll to position [635, 0]
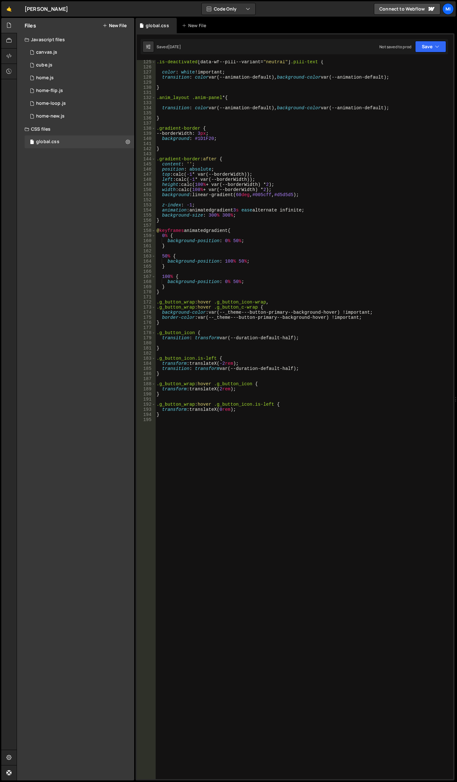
click at [278, 480] on div ".is-deactivated [ data-wf--pill--variant = " neutral " ] .pill-text { color : w…" at bounding box center [302, 423] width 295 height 729
paste textarea "anim-mask"
type textarea ".anim-mask.mask-horizontal"
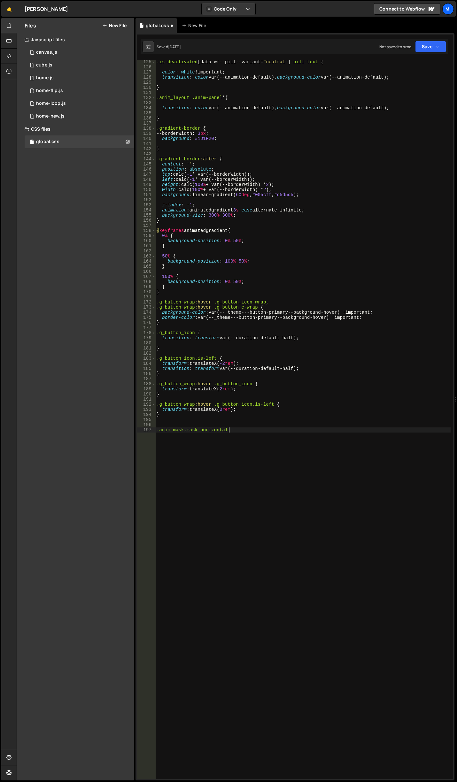
type textarea ".anim-mask.mask-horizontal {}"
click at [187, 437] on div ".is-deactivated [ data-wf--pill--variant = " neutral " ] .pill-text { color : w…" at bounding box center [302, 423] width 295 height 729
paste textarea "mask: linear-gradient(to right, var(--_theme---background) 0%, transparent 25%,…"
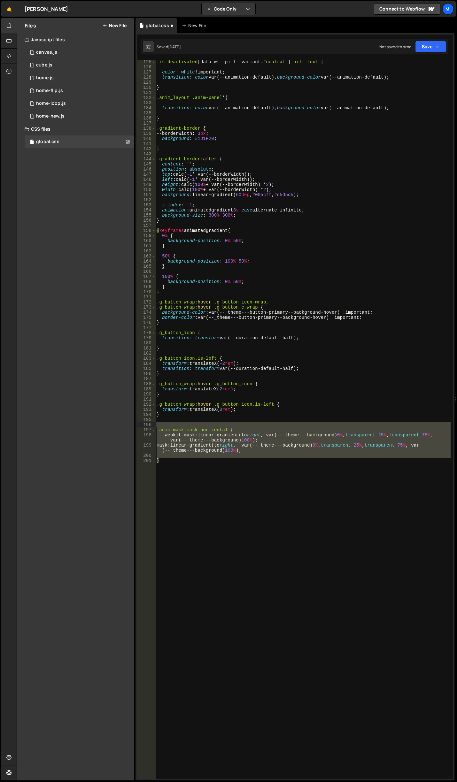
drag, startPoint x: 154, startPoint y: 442, endPoint x: 116, endPoint y: 425, distance: 41.8
click at [116, 425] on div "Files New File Javascript files 0 canvas.js 0 0 cube.js 0 0 home.js 0 0" at bounding box center [237, 399] width 440 height 763
drag, startPoint x: 225, startPoint y: 471, endPoint x: 209, endPoint y: 468, distance: 15.9
click at [225, 471] on div ".is-deactivated [ data-wf--pill--variant = " neutral " ] .pill-text { color : w…" at bounding box center [302, 419] width 295 height 719
drag, startPoint x: 169, startPoint y: 457, endPoint x: 137, endPoint y: 429, distance: 42.8
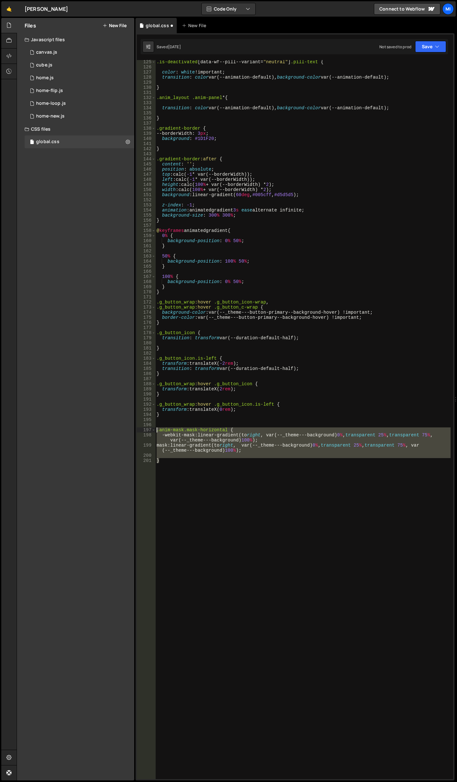
click at [137, 429] on div "} 125 126 127 128 129 130 131 132 133 134 135 136 137 138 139 140 141 142 143 1…" at bounding box center [295, 419] width 316 height 719
paste textarea "}"
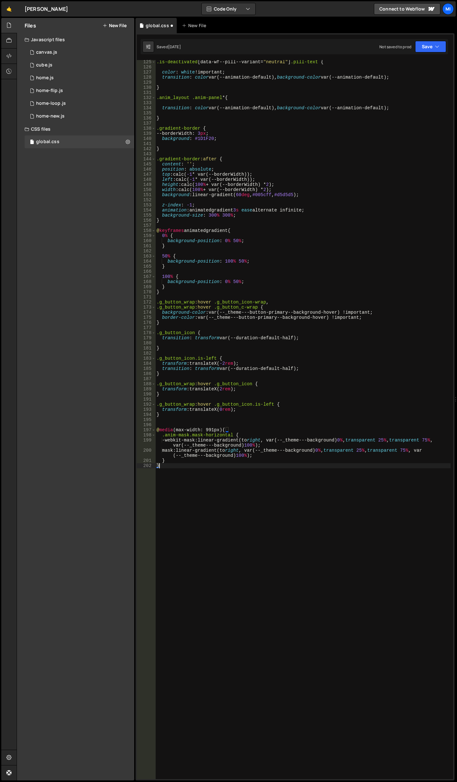
click at [270, 480] on div ".is-deactivated [ data-wf--pill--variant = " neutral " ] .pill-text { color : w…" at bounding box center [302, 423] width 295 height 729
click at [193, 477] on div ".is-deactivated [ data-wf--pill--variant = " neutral " ] .pill-text { color : w…" at bounding box center [302, 423] width 295 height 729
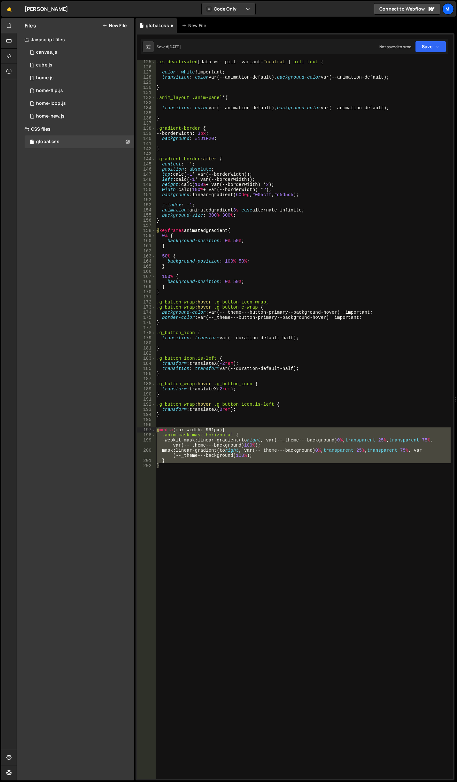
drag, startPoint x: 183, startPoint y: 474, endPoint x: 133, endPoint y: 431, distance: 66.2
click at [133, 431] on div "Files New File Javascript files 0 canvas.js 0 0 cube.js 0 0 home.js 0 0" at bounding box center [237, 399] width 440 height 763
paste textarea "}"
type textarea "}"
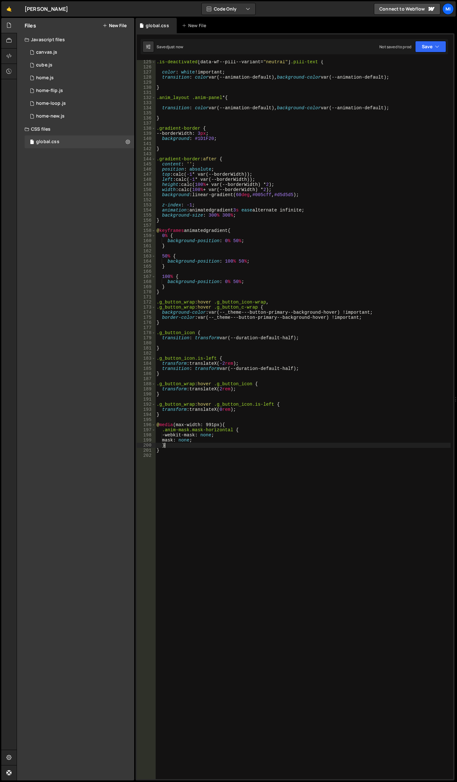
click at [234, 446] on div ".is-deactivated [ data-wf--pill--variant = " neutral " ] .pill-text { color : w…" at bounding box center [302, 423] width 295 height 729
click at [232, 436] on div ".is-deactivated [ data-wf--pill--variant = " neutral " ] .pill-text { color : w…" at bounding box center [302, 423] width 295 height 729
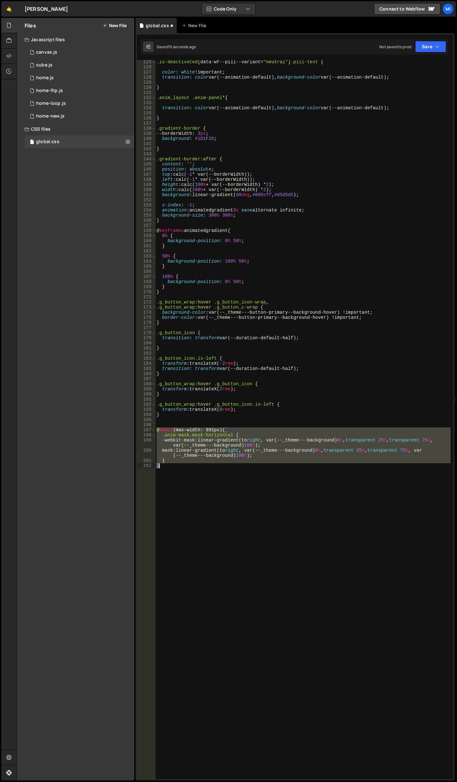
click at [243, 456] on div ".is-deactivated [ data-wf--pill--variant = " neutral " ] .pill-text { color : w…" at bounding box center [302, 419] width 295 height 719
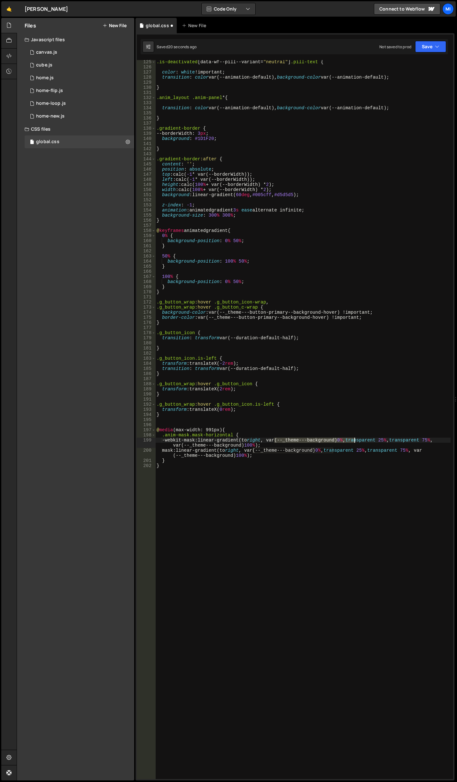
drag, startPoint x: 275, startPoint y: 441, endPoint x: 353, endPoint y: 441, distance: 77.6
click at [353, 441] on div ".is-deactivated [ data-wf--pill--variant = " neutral " ] .pill-text { color : w…" at bounding box center [302, 423] width 295 height 729
drag, startPoint x: 314, startPoint y: 441, endPoint x: 308, endPoint y: 442, distance: 5.8
click at [308, 442] on div ".is-deactivated [ data-wf--pill--variant = " neutral " ] .pill-text { color : w…" at bounding box center [302, 423] width 295 height 729
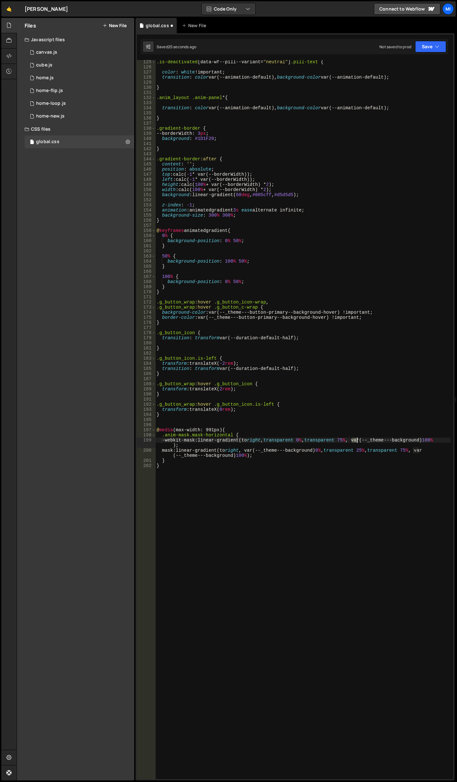
drag, startPoint x: 352, startPoint y: 441, endPoint x: 356, endPoint y: 440, distance: 4.8
click at [356, 440] on div ".is-deactivated [ data-wf--pill--variant = " neutral " ] .pill-text { color : w…" at bounding box center [302, 423] width 295 height 729
drag, startPoint x: 366, startPoint y: 441, endPoint x: 185, endPoint y: 447, distance: 180.9
click at [185, 447] on div ".is-deactivated [ data-wf--pill--variant = " neutral " ] .pill-text { color : w…" at bounding box center [302, 423] width 295 height 729
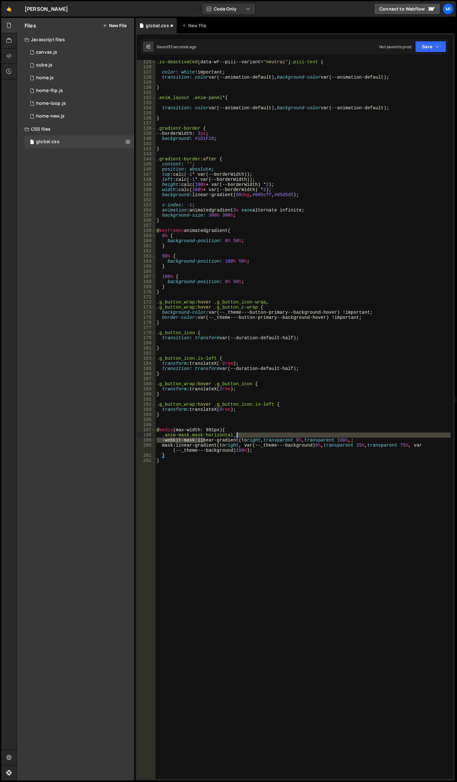
drag, startPoint x: 204, startPoint y: 439, endPoint x: 368, endPoint y: 436, distance: 163.9
click at [368, 436] on div ".is-deactivated [ data-wf--pill--variant = " neutral " ] .pill-text { color : w…" at bounding box center [302, 423] width 295 height 729
click at [362, 442] on div ".is-deactivated [ data-wf--pill--variant = " neutral " ] .pill-text { color : w…" at bounding box center [302, 423] width 295 height 729
drag, startPoint x: 371, startPoint y: 439, endPoint x: 204, endPoint y: 440, distance: 167.0
click at [204, 440] on div ".is-deactivated [ data-wf--pill--variant = " neutral " ] .pill-text { color : w…" at bounding box center [302, 423] width 295 height 729
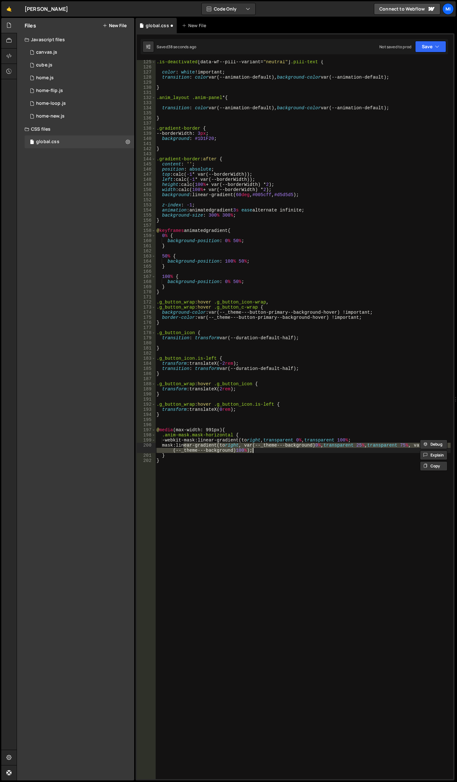
drag, startPoint x: 184, startPoint y: 445, endPoint x: 269, endPoint y: 452, distance: 85.6
click at [269, 452] on div ".is-deactivated [ data-wf--pill--variant = " neutral " ] .pill-text { color : w…" at bounding box center [302, 423] width 295 height 729
paste textarea "transparent 0%, transparent 100%"
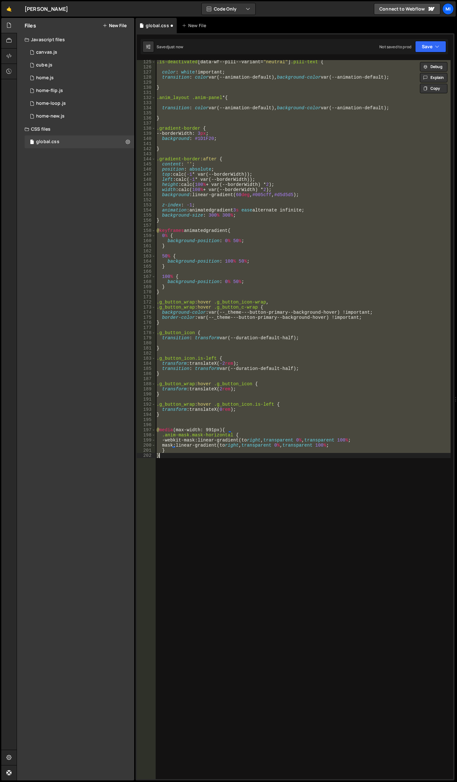
scroll to position [0, 0]
click at [255, 458] on div ".is-deactivated [ data-wf--pill--variant = " neutral " ] .pill-text { color : w…" at bounding box center [302, 419] width 295 height 719
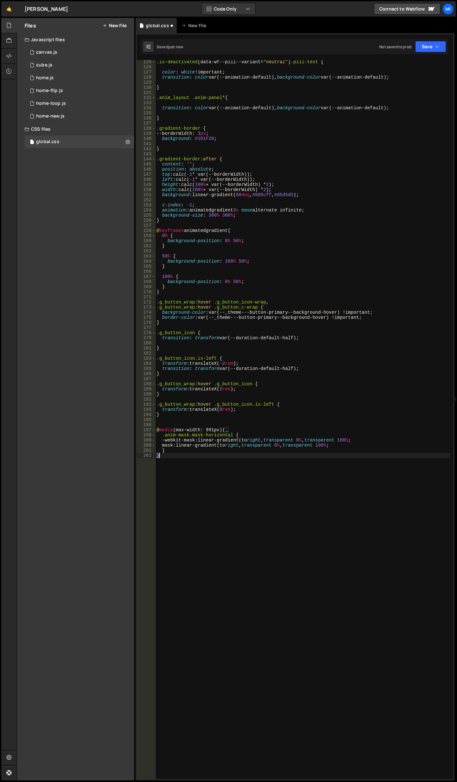
scroll to position [0, 0]
drag, startPoint x: 346, startPoint y: 445, endPoint x: 183, endPoint y: 446, distance: 162.2
click at [183, 446] on div ".is-deactivated [ data-wf--pill--variant = " neutral " ] .pill-text { color : w…" at bounding box center [302, 423] width 295 height 729
paste textarea "}"
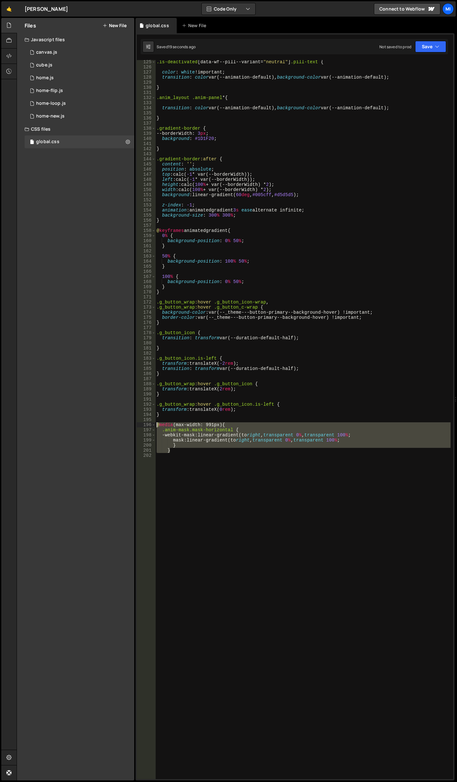
drag, startPoint x: 184, startPoint y: 452, endPoint x: 129, endPoint y: 425, distance: 61.3
click at [129, 425] on div "Files New File Javascript files 0 canvas.js 0 0 cube.js 0 0 home.js 0 0" at bounding box center [237, 399] width 440 height 763
type textarea "@media (max-width: 991px) { .anim-mask.mask-horizontal {"
click at [258, 471] on div ".is-deactivated [ data-wf--pill--variant = " neutral " ] .pill-text { color : w…" at bounding box center [302, 423] width 295 height 729
drag, startPoint x: 223, startPoint y: 470, endPoint x: 157, endPoint y: 425, distance: 79.5
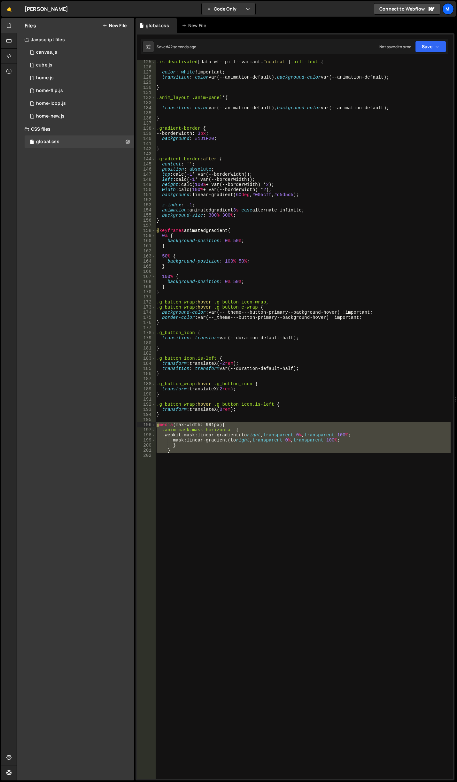
click at [157, 425] on div ".is-deactivated [ data-wf--pill--variant = " neutral " ] .pill-text { color : w…" at bounding box center [302, 423] width 295 height 729
paste textarea "}"
drag, startPoint x: 213, startPoint y: 512, endPoint x: 143, endPoint y: 426, distance: 110.7
click at [143, 426] on div "} 125 126 127 128 129 130 131 132 133 134 135 136 137 138 139 140 141 142 143 1…" at bounding box center [295, 419] width 316 height 719
paste textarea "}"
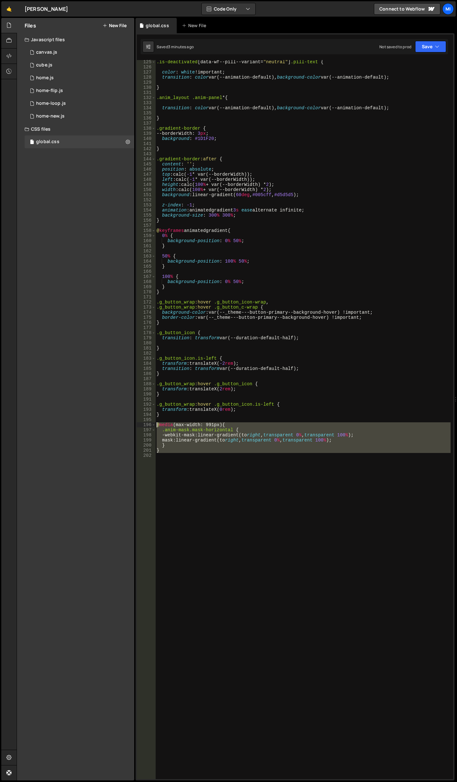
drag, startPoint x: 179, startPoint y: 457, endPoint x: 134, endPoint y: 424, distance: 55.8
click at [134, 424] on div "Files New File Javascript files 0 canvas.js 0 0 cube.js 0 0 home.js 0 0" at bounding box center [237, 399] width 440 height 763
type textarea "@media (max-width: 991px) { .anim-mask.mask-horizontal {"
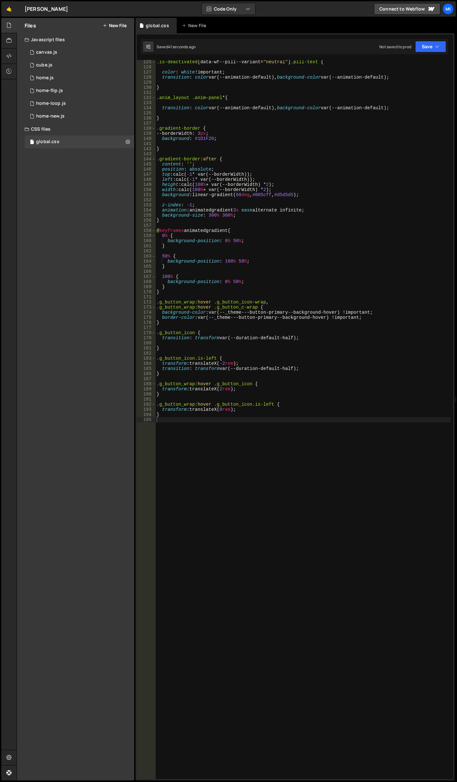
click at [308, 269] on div ".is-deactivated [ data-wf--pill--variant = " neutral " ] .pill-text { color : w…" at bounding box center [302, 423] width 295 height 729
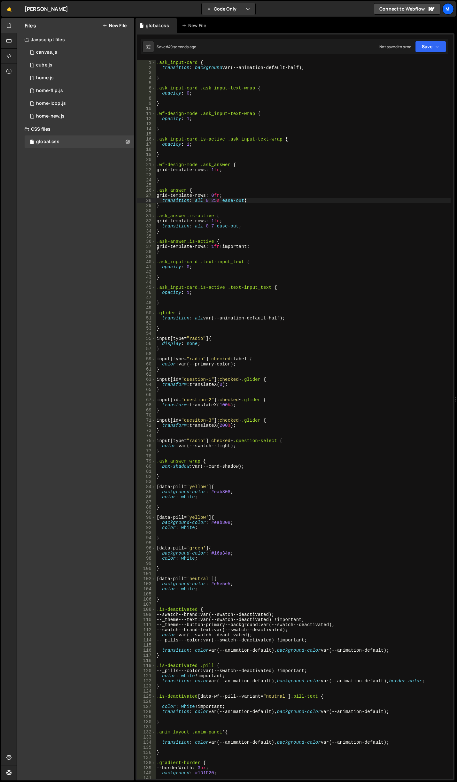
click at [253, 201] on div ".ask_input-card { transition : background var(--animation-default-half) ; } .as…" at bounding box center [302, 424] width 295 height 729
click at [284, 253] on div ".ask_input-card { transition : background var(--animation-default-half) ; } .as…" at bounding box center [302, 424] width 295 height 729
type textarea "}"
type input "u"
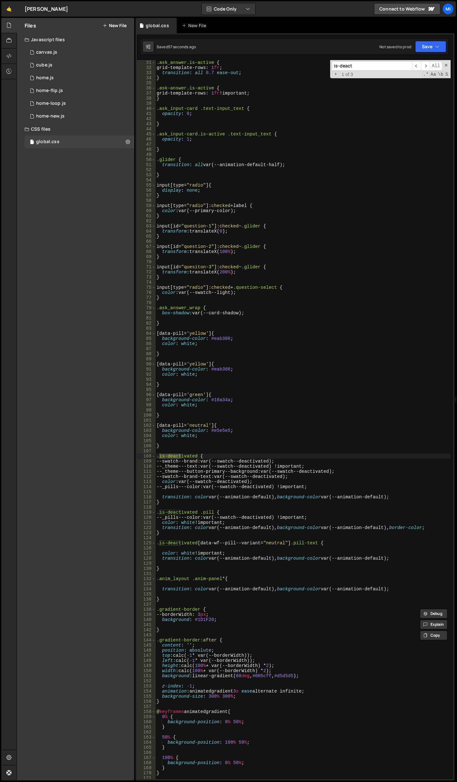
scroll to position [172, 0]
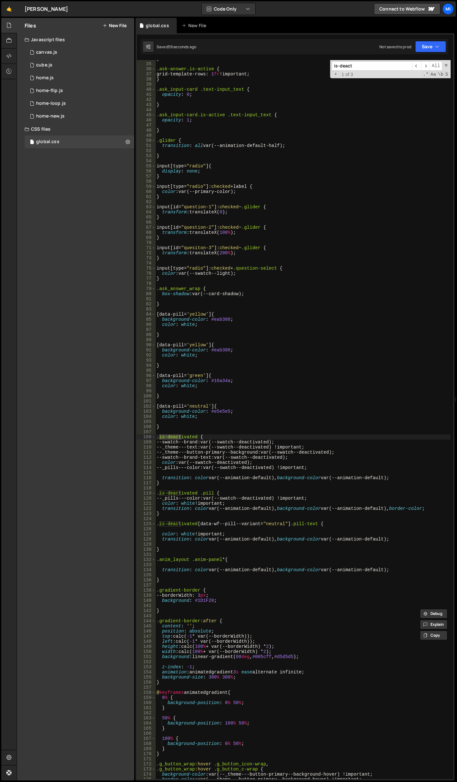
type input "is-deact"
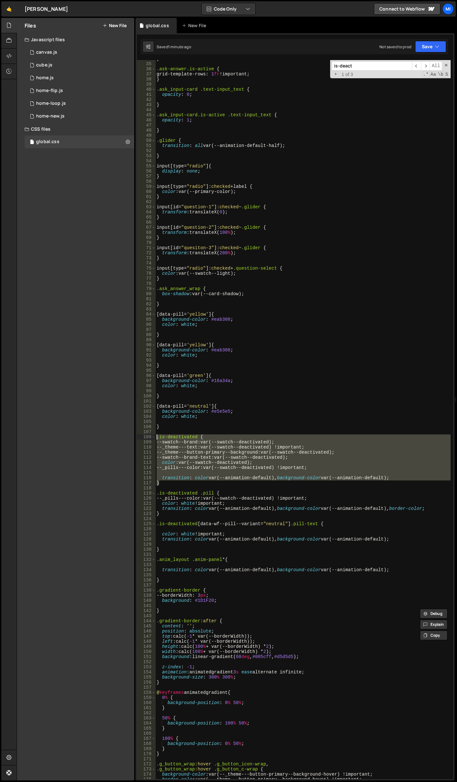
drag, startPoint x: 169, startPoint y: 483, endPoint x: 145, endPoint y: 438, distance: 51.4
click at [145, 438] on div "} 34 35 36 37 38 39 40 41 42 43 44 45 46 47 48 49 50 51 52 53 54 55 56 57 58 59…" at bounding box center [295, 419] width 316 height 719
click at [184, 483] on div "} .ask-answer.is-active { grid-template-rows : 1 fr !important ; } .ask_input-c…" at bounding box center [302, 419] width 295 height 719
type textarea "}"
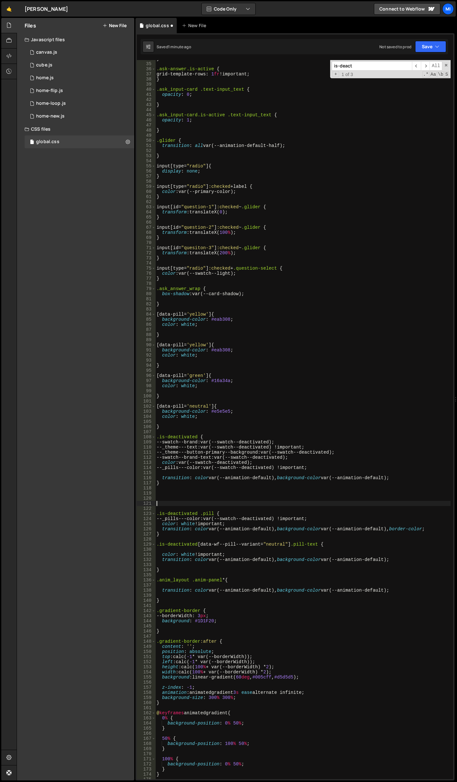
paste textarea "}"
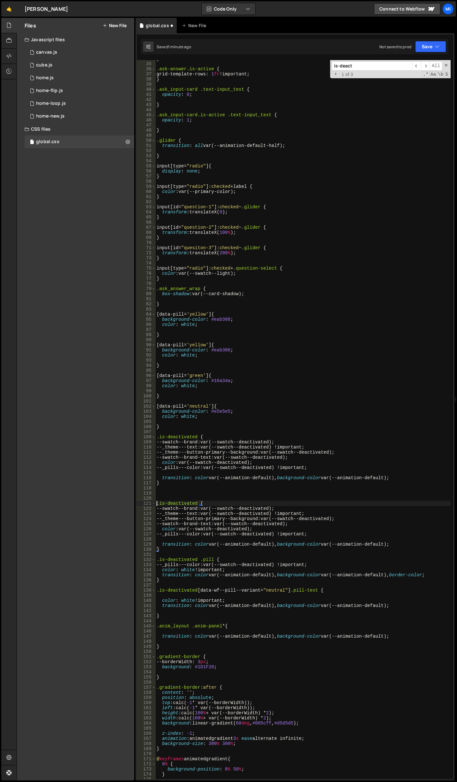
click at [158, 503] on div "} .ask-answer.is-active { grid-template-rows : 1 fr !important ; } .ask_input-c…" at bounding box center [302, 420] width 295 height 729
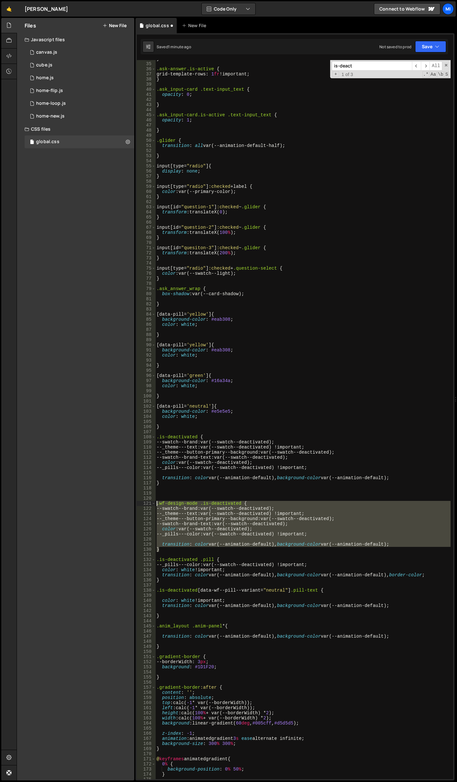
drag, startPoint x: 167, startPoint y: 550, endPoint x: 143, endPoint y: 504, distance: 52.0
click at [143, 504] on div ".wf-design-mode .is-deactivated { 34 35 36 37 38 39 40 41 42 43 44 45 46 47 48 …" at bounding box center [295, 419] width 316 height 719
drag, startPoint x: 183, startPoint y: 455, endPoint x: 164, endPoint y: 441, distance: 22.8
click at [183, 455] on div "} .ask-answer.is-active { grid-template-rows : 1 fr !important ; } .ask_input-c…" at bounding box center [302, 420] width 295 height 729
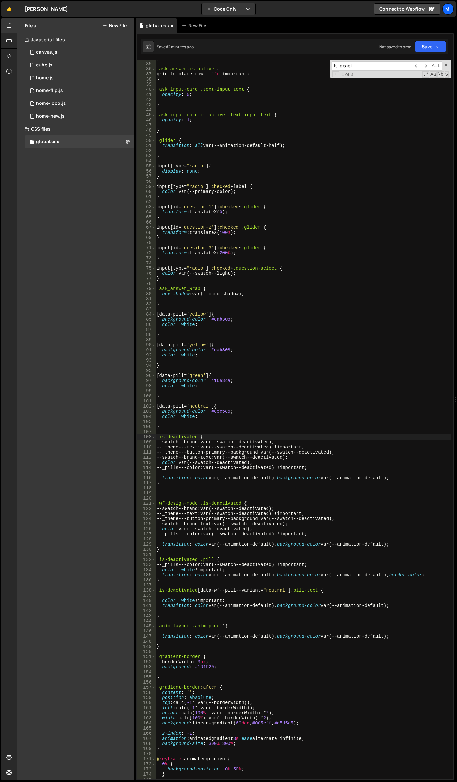
click at [157, 437] on div "} .ask-answer.is-active { grid-template-rows : 1 fr !important ; } .ask_input-c…" at bounding box center [302, 420] width 295 height 729
paste textarea "not(.wf-design-mode)"
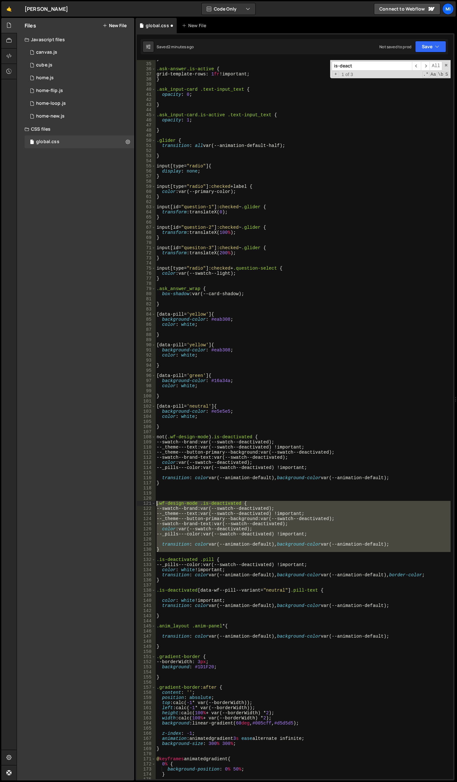
drag, startPoint x: 167, startPoint y: 552, endPoint x: 137, endPoint y: 501, distance: 59.7
click at [137, 501] on div "not(.wf-design-mode) .is-deactivated { 34 35 36 37 38 39 40 41 42 43 44 45 46 4…" at bounding box center [295, 419] width 316 height 719
type textarea ".wf-design-mode .is-deactivated { --swatch--brand: var(--swatch--deactivated);"
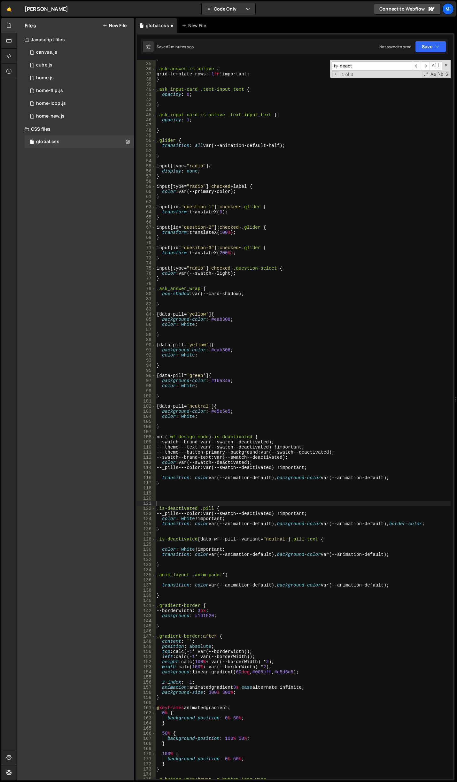
click at [158, 437] on div "} .ask-answer.is-active { grid-template-rows : 1 fr !important ; } .ask_input-c…" at bounding box center [302, 420] width 295 height 729
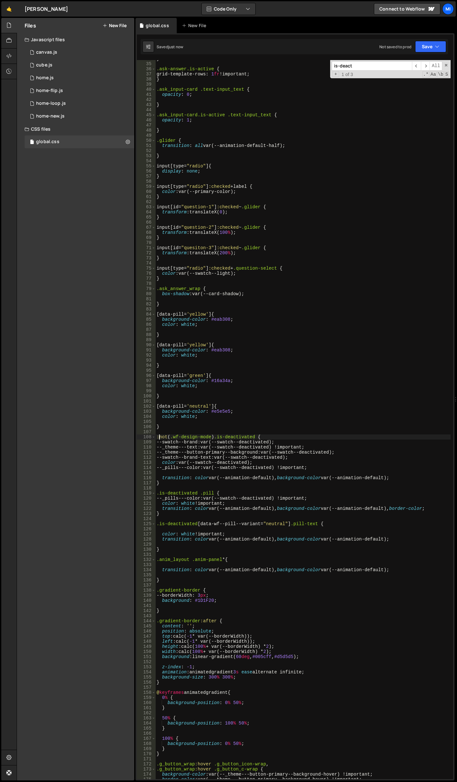
type textarea ":not(.wf-design-mode) .is-deactivated {"
click at [250, 436] on div "} .ask-answer.is-active { grid-template-rows : 1 fr !important ; } .ask_input-c…" at bounding box center [302, 420] width 295 height 729
